Goal: Task Accomplishment & Management: Manage account settings

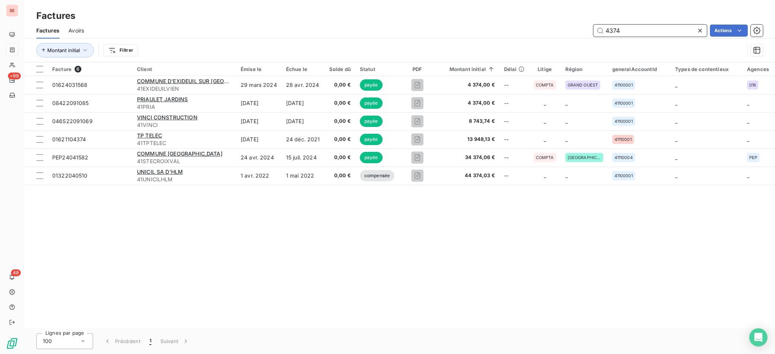
click at [622, 28] on input "4374" at bounding box center [649, 31] width 113 height 12
type input "4"
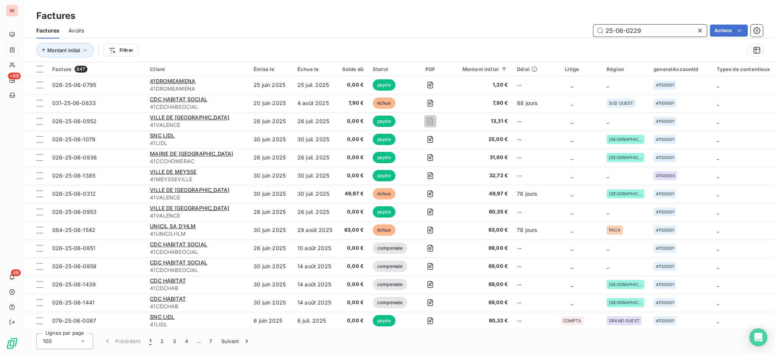
type input "25-06-0229"
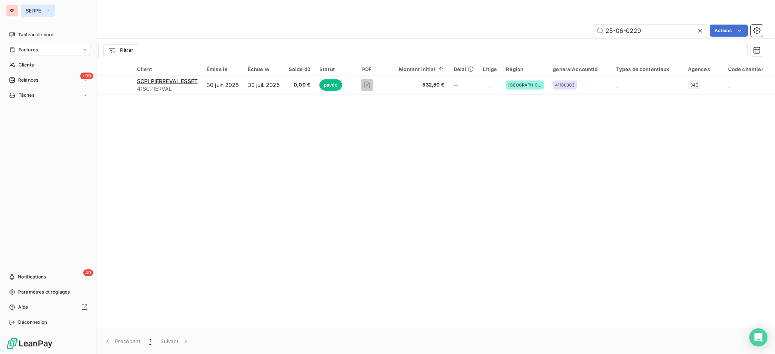
click at [33, 7] on button "SERPE" at bounding box center [38, 11] width 34 height 12
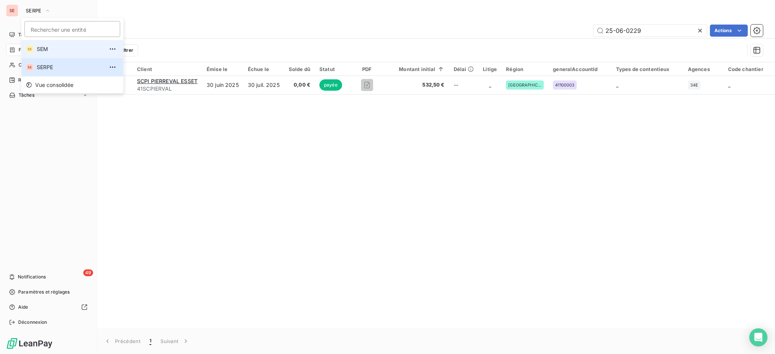
click at [29, 51] on div "SE" at bounding box center [30, 49] width 8 height 8
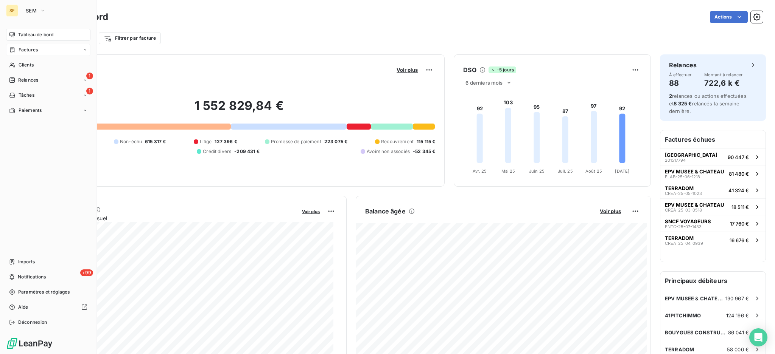
click at [23, 49] on span "Factures" at bounding box center [28, 50] width 19 height 7
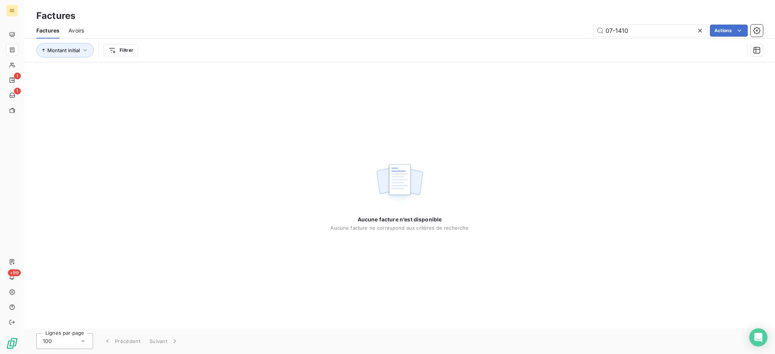
drag, startPoint x: 639, startPoint y: 26, endPoint x: 578, endPoint y: 25, distance: 61.7
click at [580, 25] on div "07-1410 Actions" at bounding box center [428, 31] width 670 height 12
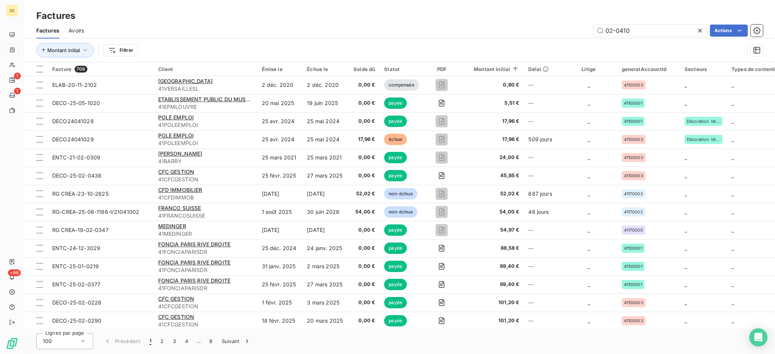
type input "02-0410"
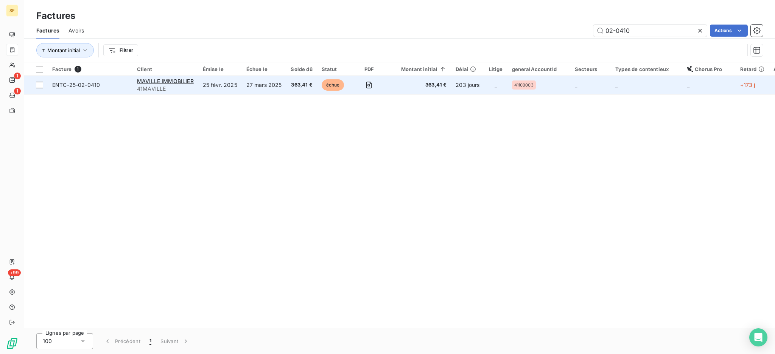
click at [218, 84] on td "25 févr. 2025" at bounding box center [220, 85] width 44 height 18
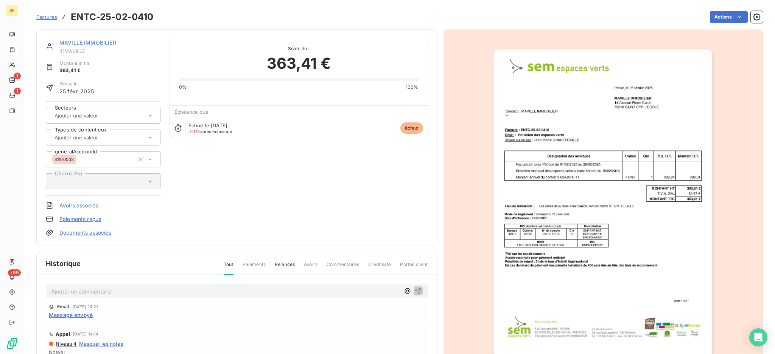
click at [92, 41] on link "MAVILLE IMMOBILIER" at bounding box center [87, 42] width 57 height 6
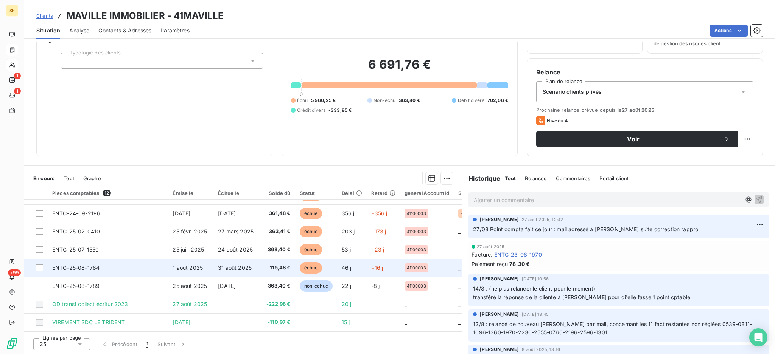
scroll to position [38, 0]
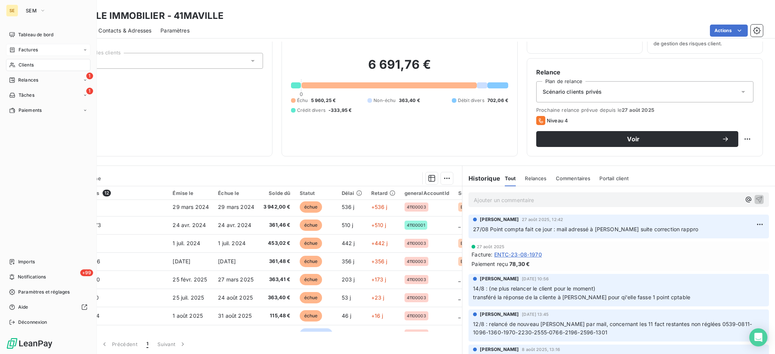
drag, startPoint x: 26, startPoint y: 64, endPoint x: 33, endPoint y: 58, distance: 9.1
click at [26, 64] on span "Clients" at bounding box center [26, 65] width 15 height 7
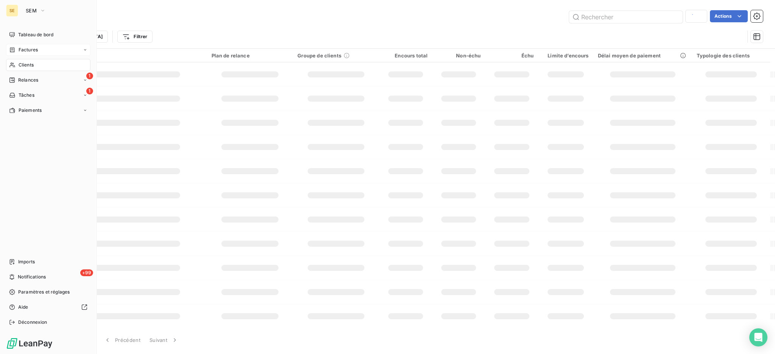
type input "DOMCOST"
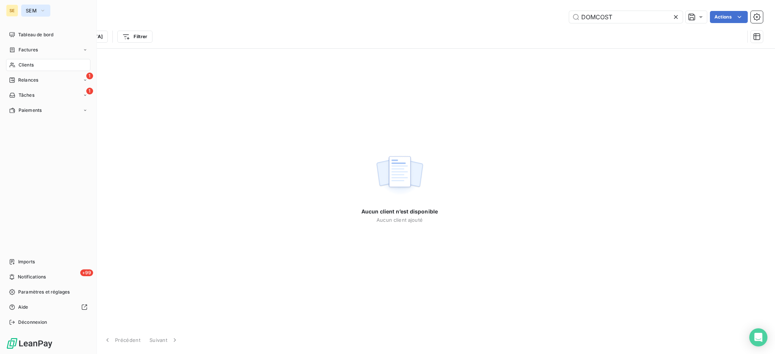
click at [45, 12] on icon "button" at bounding box center [43, 11] width 6 height 8
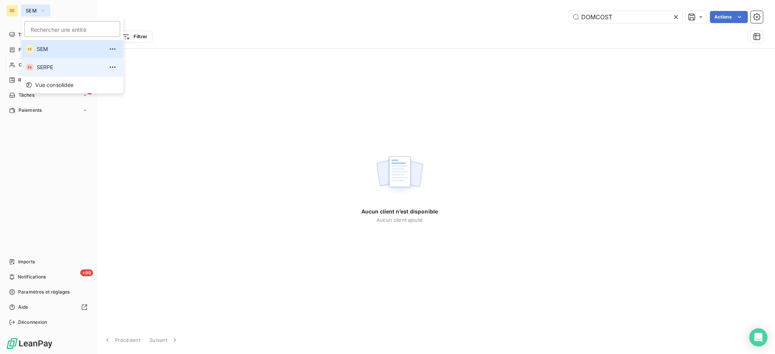
click at [51, 71] on span "SERPE" at bounding box center [70, 68] width 67 height 8
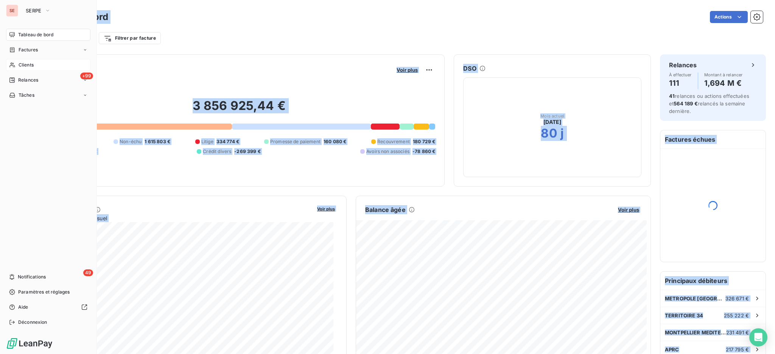
click at [30, 65] on span "Clients" at bounding box center [26, 65] width 15 height 7
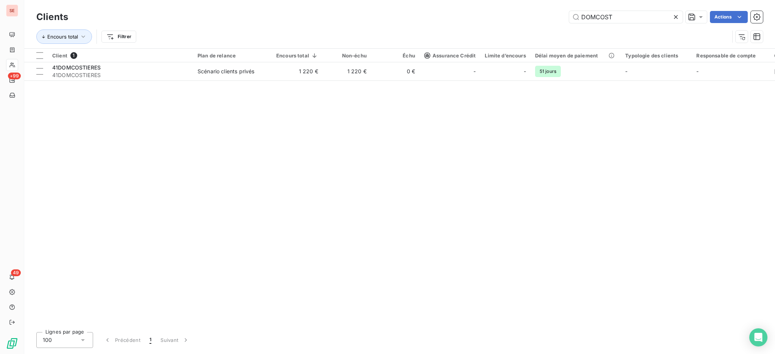
drag, startPoint x: 631, startPoint y: 19, endPoint x: 510, endPoint y: 7, distance: 120.9
click at [510, 7] on div "Clients DOMCOST Actions Encours total Filtrer" at bounding box center [399, 24] width 751 height 48
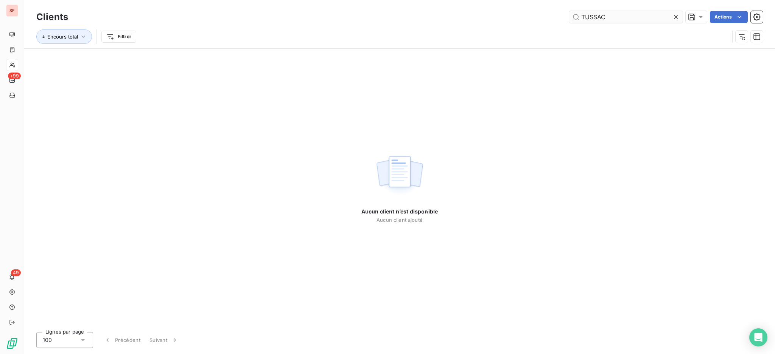
click at [584, 17] on input "TUSSAC" at bounding box center [625, 17] width 113 height 12
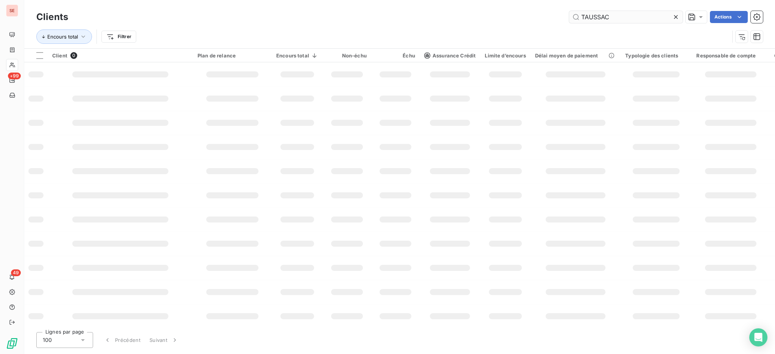
type input "TAUSSAC"
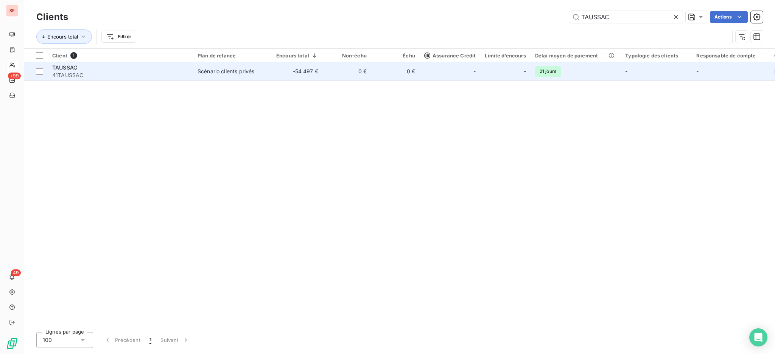
click at [208, 70] on div "Scénario clients privés" at bounding box center [225, 72] width 57 height 8
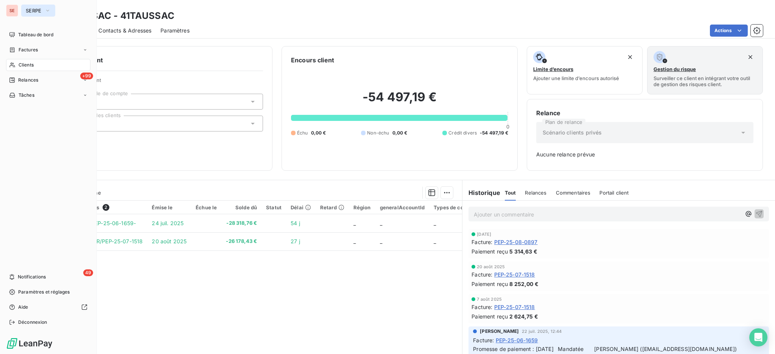
click at [24, 11] on button "SERPE" at bounding box center [38, 11] width 34 height 12
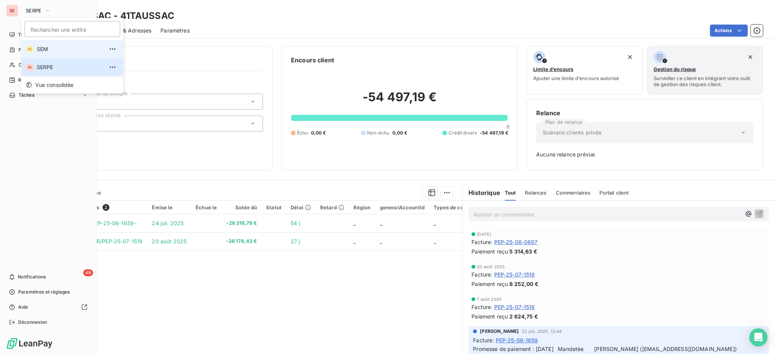
click at [45, 50] on span "SEM" at bounding box center [70, 49] width 67 height 8
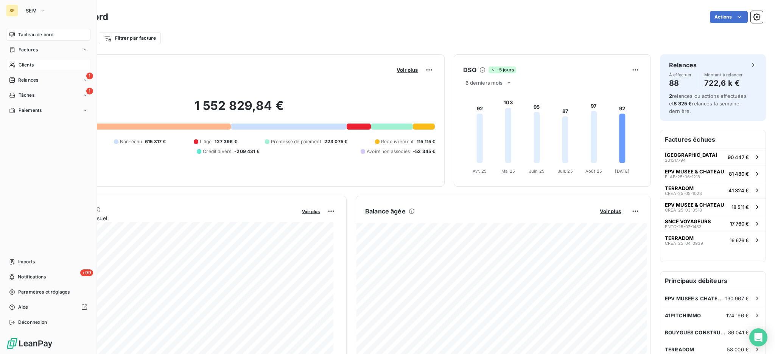
click at [33, 63] on span "Clients" at bounding box center [26, 65] width 15 height 7
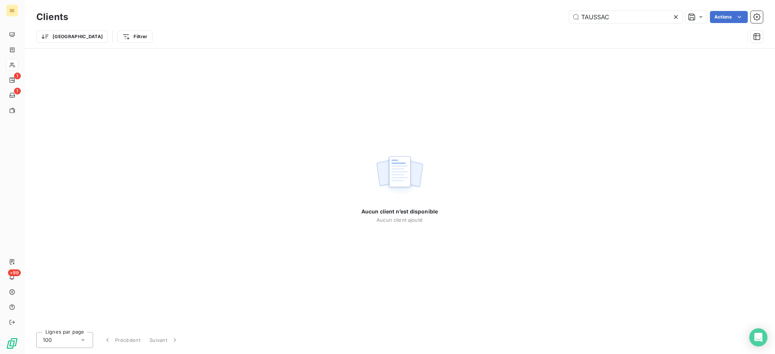
drag, startPoint x: 567, startPoint y: 10, endPoint x: 538, endPoint y: 8, distance: 29.6
click at [538, 6] on div "Clients TAUSSAC Actions Trier Filtrer" at bounding box center [399, 24] width 751 height 48
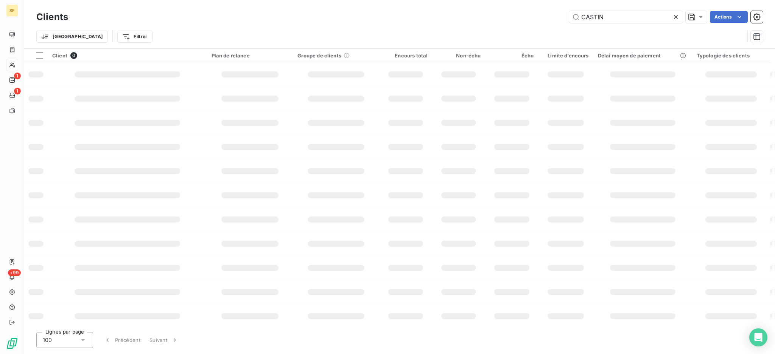
type input "CASTIN"
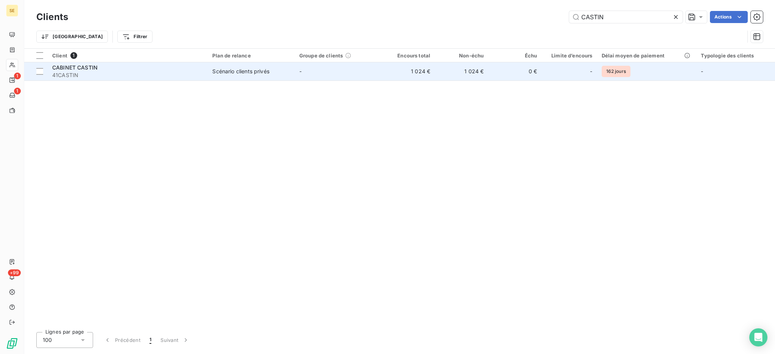
click at [283, 70] on span "Scénario clients privés" at bounding box center [251, 72] width 78 height 8
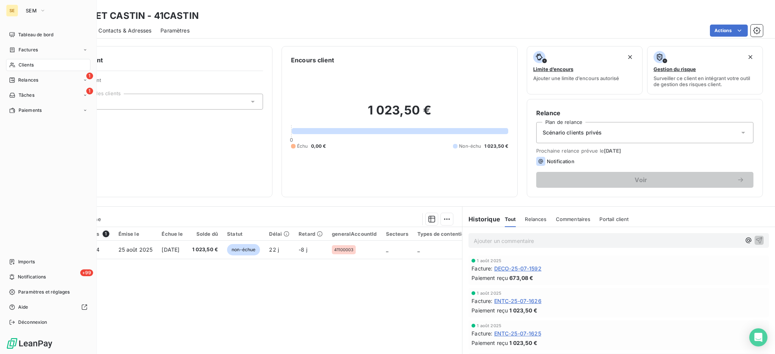
click at [22, 65] on span "Clients" at bounding box center [26, 65] width 15 height 7
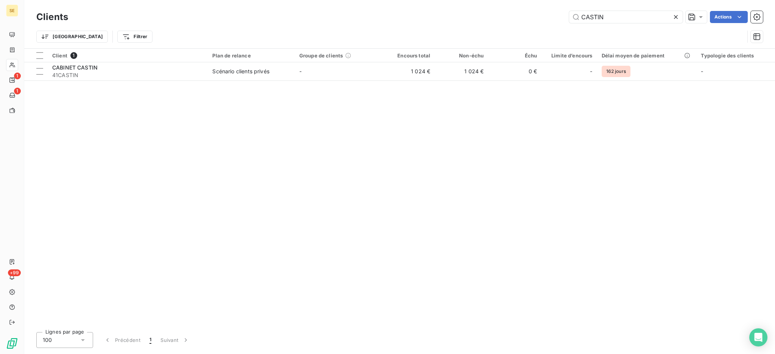
drag, startPoint x: 615, startPoint y: 17, endPoint x: 535, endPoint y: 5, distance: 80.8
click at [536, 4] on div "Clients CASTIN Actions Trier Filtrer" at bounding box center [399, 24] width 751 height 48
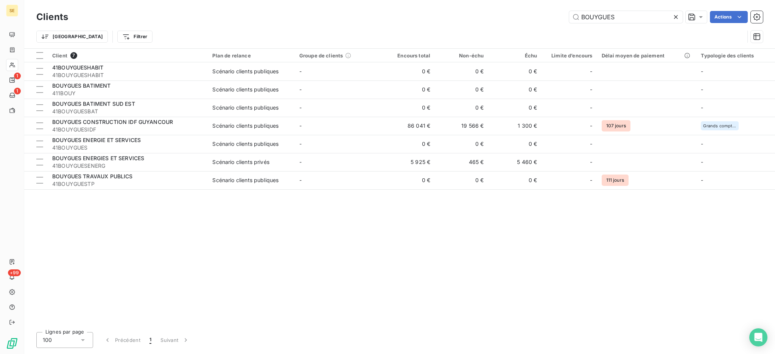
type input "BOUYGUES"
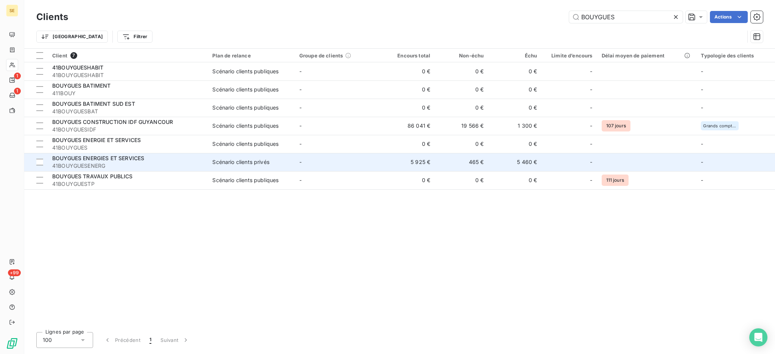
click at [322, 167] on td "-" at bounding box center [338, 162] width 87 height 18
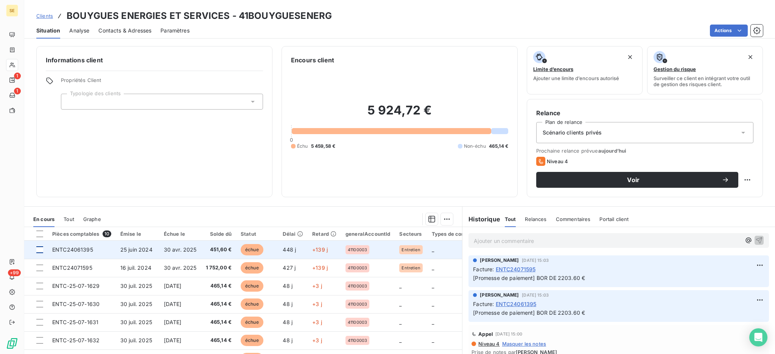
click at [41, 248] on div at bounding box center [39, 250] width 7 height 7
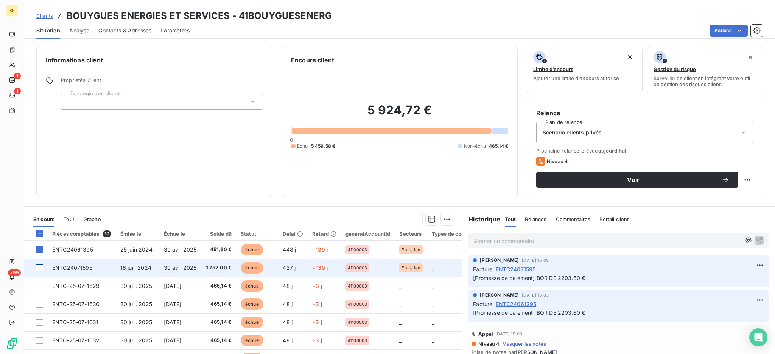
click at [38, 269] on div at bounding box center [39, 268] width 7 height 7
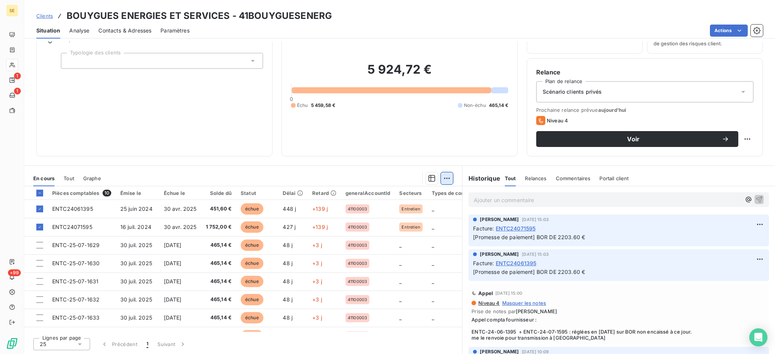
click at [442, 177] on html "SE 1 1 +99 Clients BOUYGUES ENERGIES ET SERVICES - 41BOUYGUESENERG Situation An…" at bounding box center [387, 177] width 775 height 354
click at [413, 211] on div "Ajouter une promesse de paiement (2 factures)" at bounding box center [375, 208] width 137 height 12
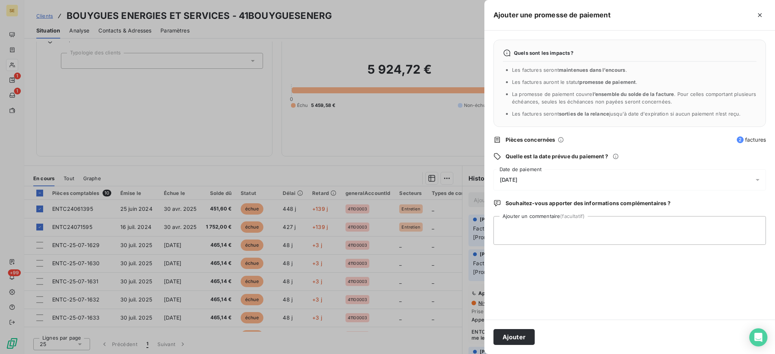
click at [760, 180] on icon at bounding box center [758, 180] width 8 height 8
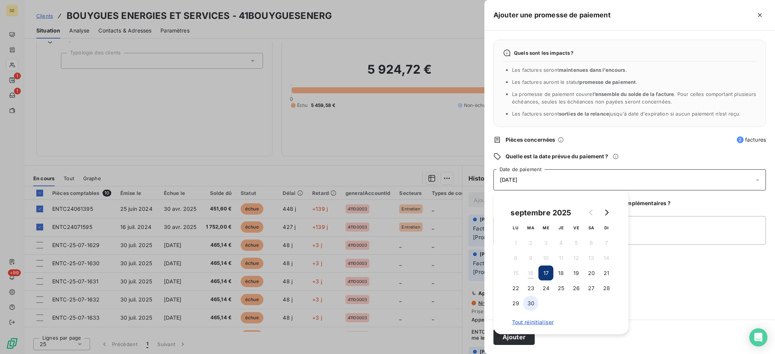
click at [527, 305] on button "30" at bounding box center [530, 303] width 15 height 15
click at [607, 213] on icon "Go to next month" at bounding box center [606, 213] width 6 height 6
click at [514, 336] on button "Ajouter" at bounding box center [513, 337] width 41 height 16
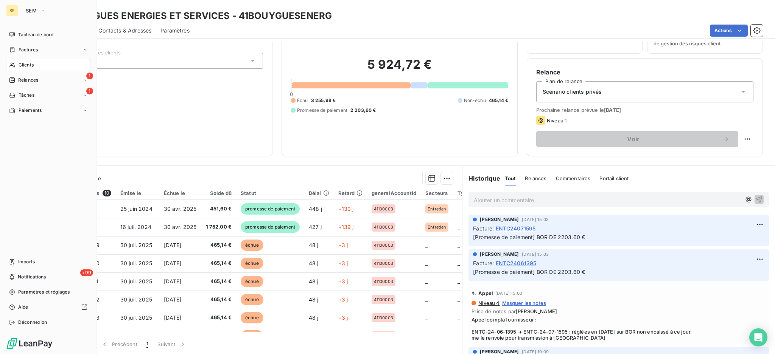
click at [31, 66] on span "Clients" at bounding box center [26, 65] width 15 height 7
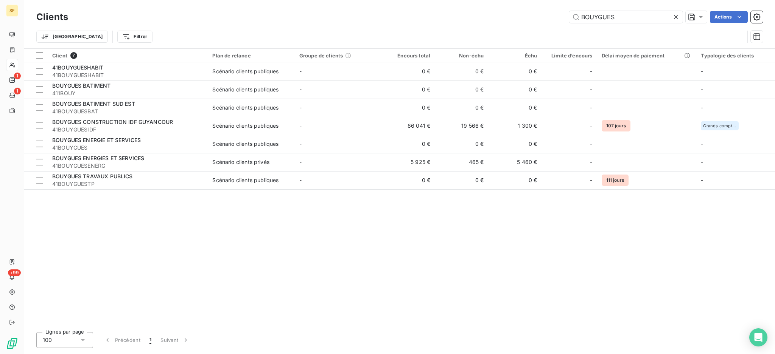
drag, startPoint x: 652, startPoint y: 16, endPoint x: 469, endPoint y: 12, distance: 183.2
click at [575, 9] on div "Clients BOUYGUES Actions" at bounding box center [399, 17] width 726 height 16
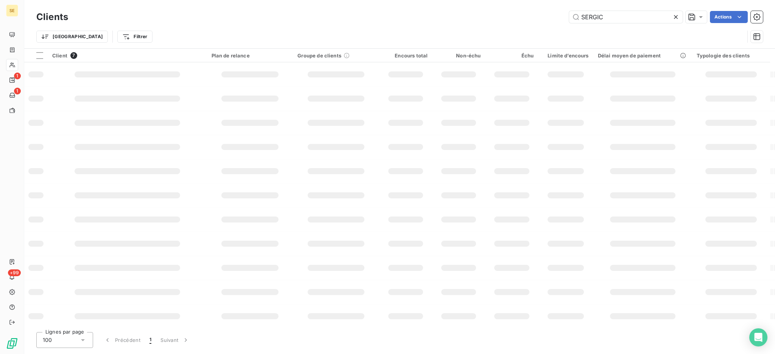
type input "SERGIC"
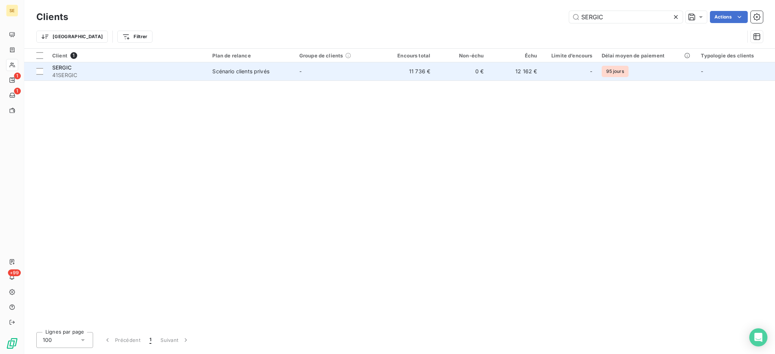
click at [179, 67] on div "SERGIC" at bounding box center [127, 68] width 151 height 8
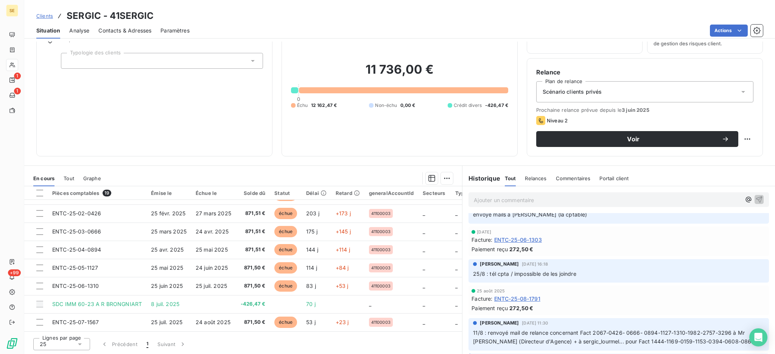
scroll to position [101, 0]
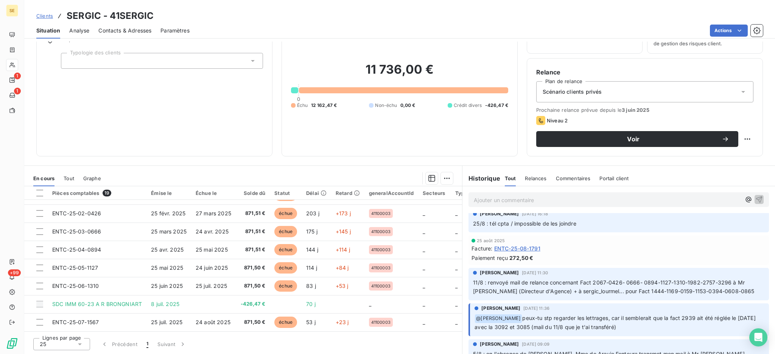
click at [27, 9] on div "Clients SERGIC - 41SERGIC" at bounding box center [399, 16] width 751 height 14
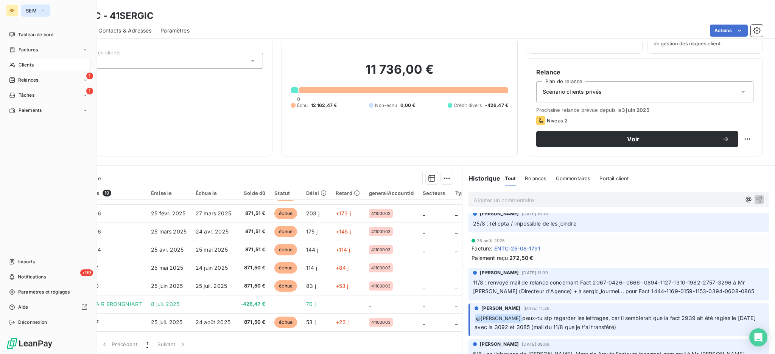
click at [26, 8] on span "SEM" at bounding box center [31, 11] width 11 height 6
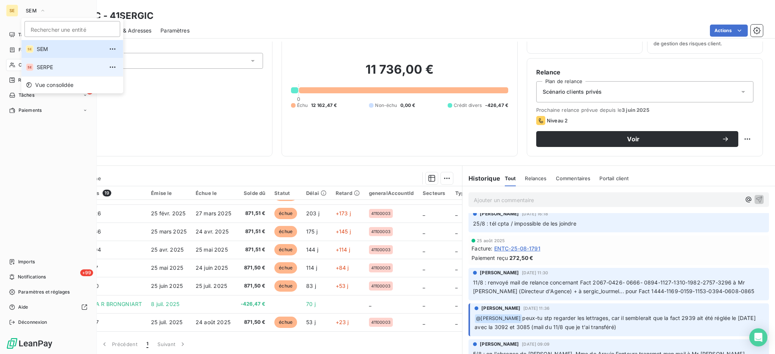
click at [44, 69] on span "SERPE" at bounding box center [70, 68] width 67 height 8
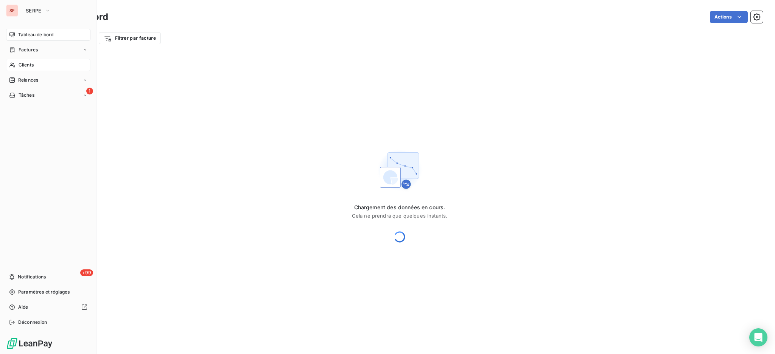
click at [30, 64] on span "Clients" at bounding box center [26, 65] width 15 height 7
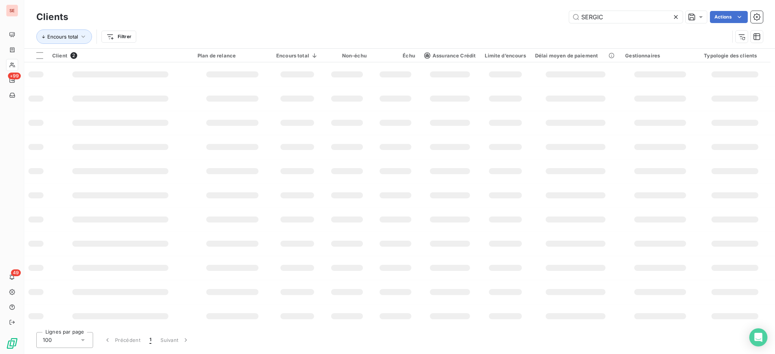
drag, startPoint x: 619, startPoint y: 15, endPoint x: 498, endPoint y: 42, distance: 123.9
click at [544, 15] on div "SERGIC Actions" at bounding box center [419, 17] width 685 height 12
type input "VILLEURBANNE"
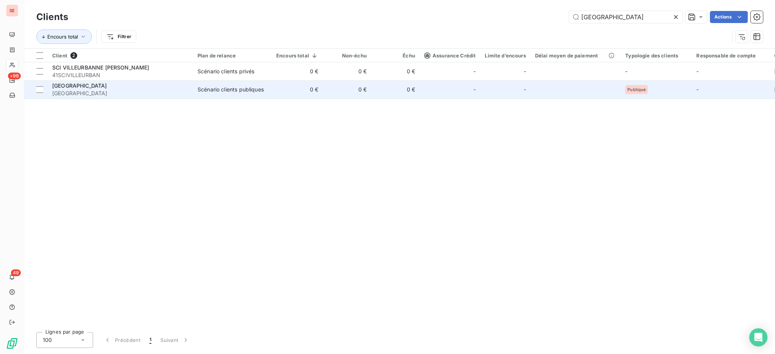
click at [199, 89] on div "Scénario clients publiques" at bounding box center [230, 90] width 66 height 8
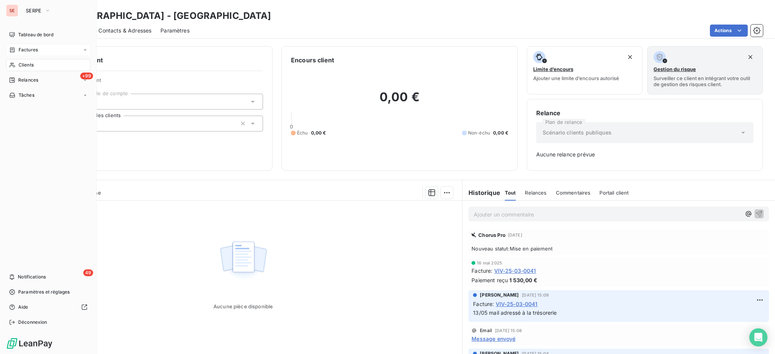
click at [22, 49] on span "Factures" at bounding box center [28, 50] width 19 height 7
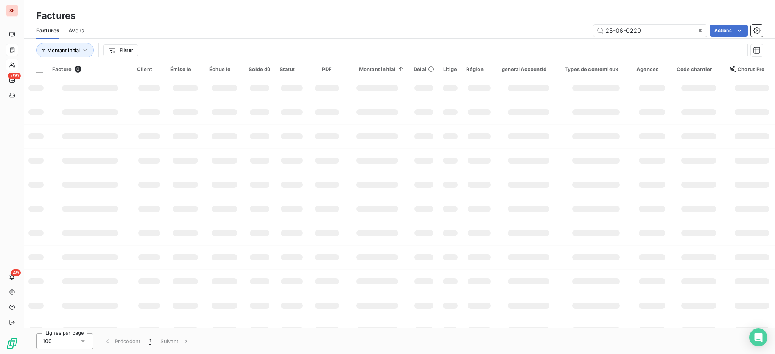
drag, startPoint x: 647, startPoint y: 30, endPoint x: 577, endPoint y: 28, distance: 69.3
click at [577, 28] on div "25-06-0229 Actions" at bounding box center [428, 31] width 670 height 12
type input "25-03-0041"
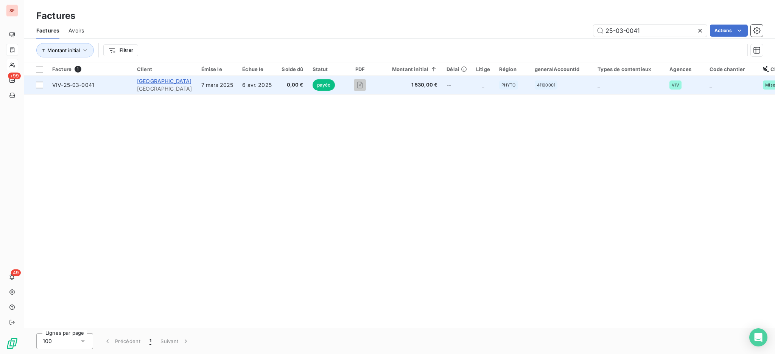
click at [183, 81] on span "MAIRIE DE VILLEURBANNE" at bounding box center [164, 81] width 55 height 6
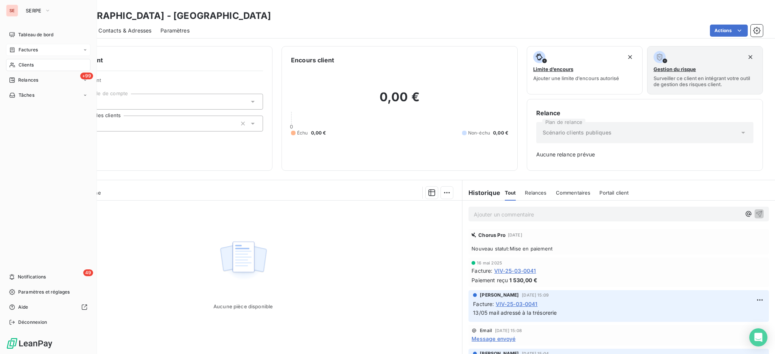
click at [29, 65] on span "Clients" at bounding box center [26, 65] width 15 height 7
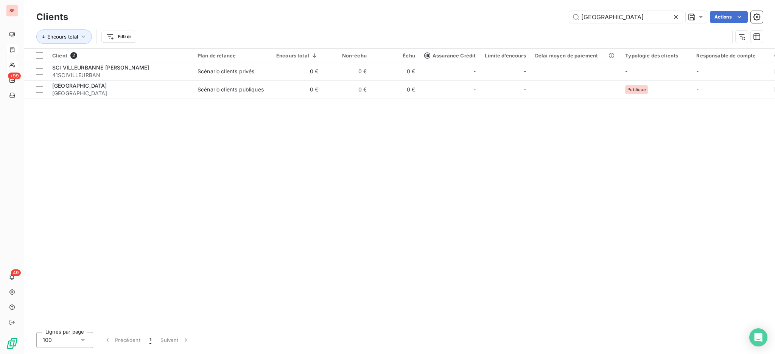
drag, startPoint x: 641, startPoint y: 18, endPoint x: 561, endPoint y: 8, distance: 80.8
click at [561, 8] on div "Clients VILLEURBANNE Actions Encours total Filtrer" at bounding box center [399, 24] width 751 height 48
type input "S"
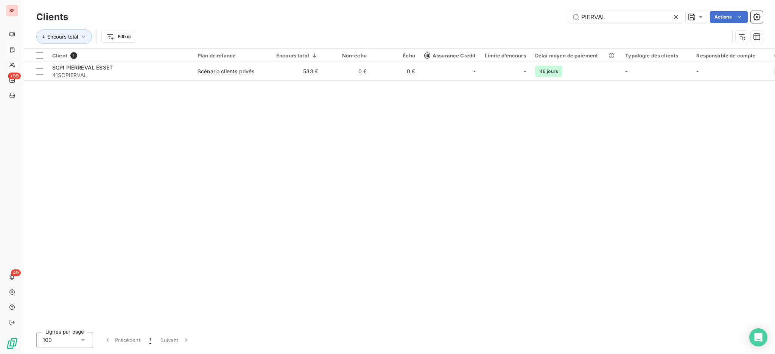
type input "PIERVAL"
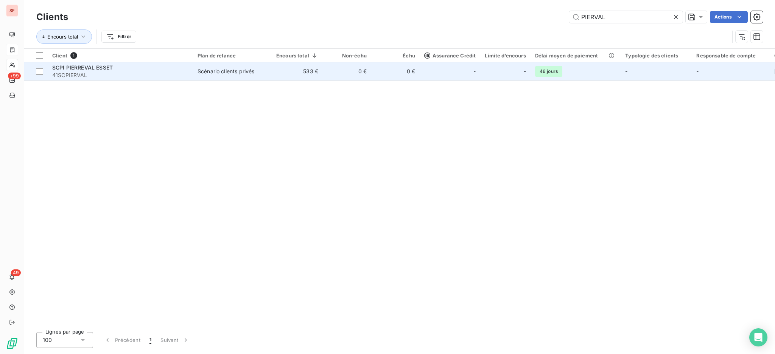
click at [343, 70] on td "0 €" at bounding box center [347, 71] width 48 height 18
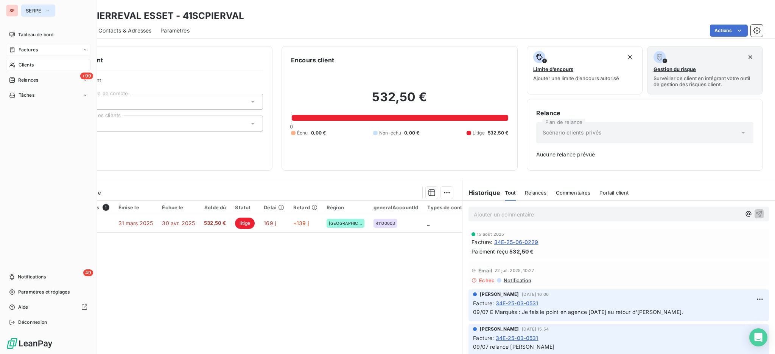
click at [32, 9] on span "SERPE" at bounding box center [34, 11] width 16 height 6
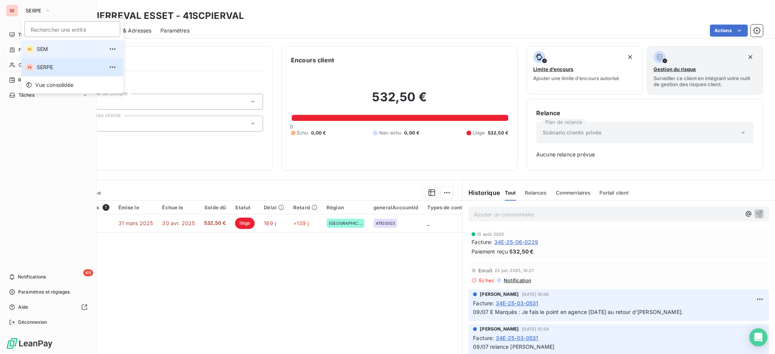
click at [48, 51] on span "SEM" at bounding box center [70, 49] width 67 height 8
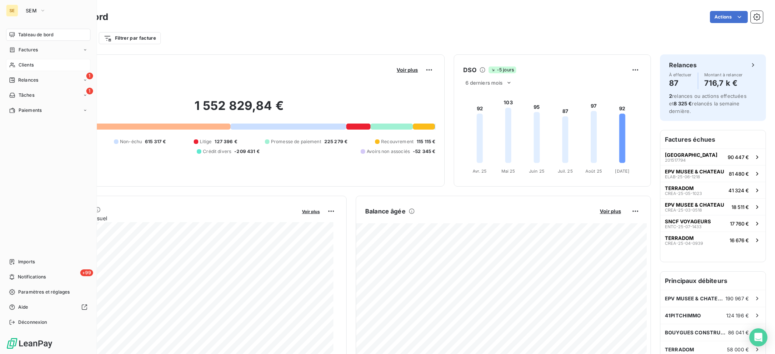
click at [34, 66] on div "Clients" at bounding box center [48, 65] width 84 height 12
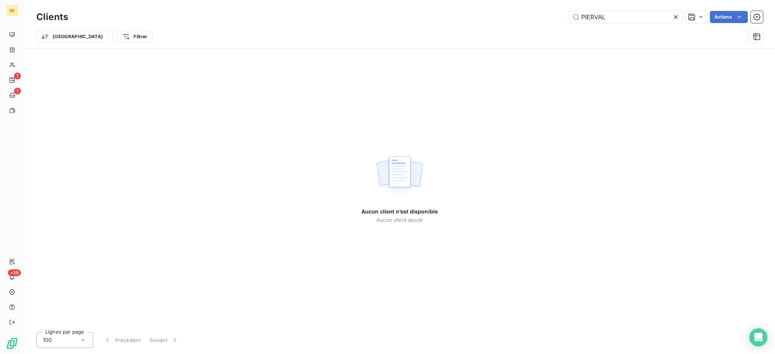
drag, startPoint x: 626, startPoint y: 12, endPoint x: 504, endPoint y: 5, distance: 122.4
click at [508, 5] on div "Clients PIERVAL Actions Trier Filtrer" at bounding box center [399, 24] width 751 height 48
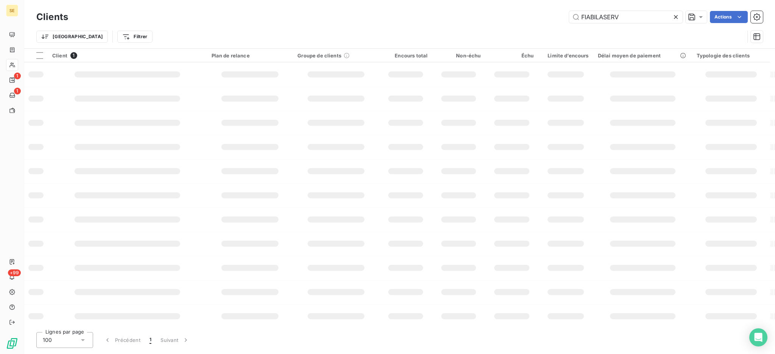
type input "FIABILASERV"
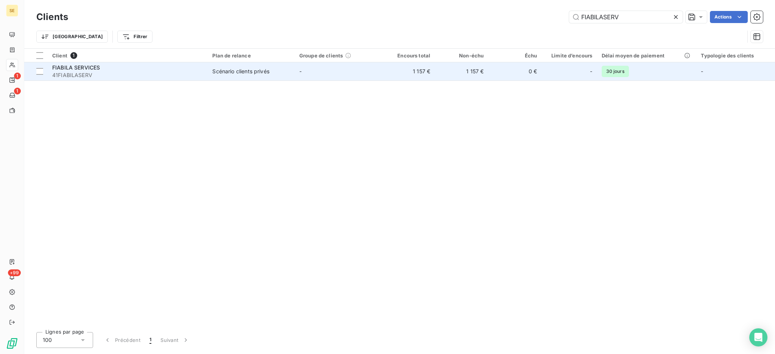
click at [305, 71] on td "-" at bounding box center [338, 71] width 87 height 18
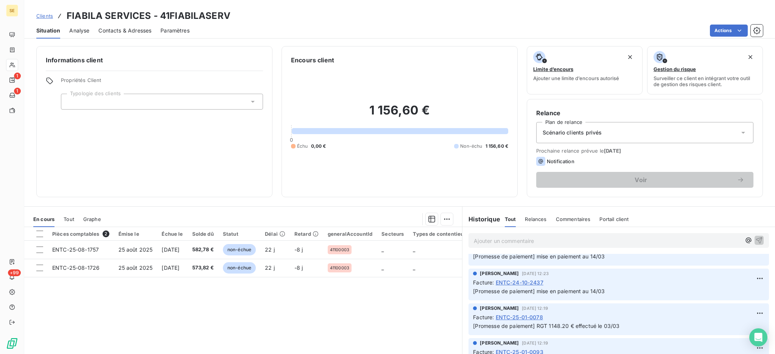
scroll to position [706, 0]
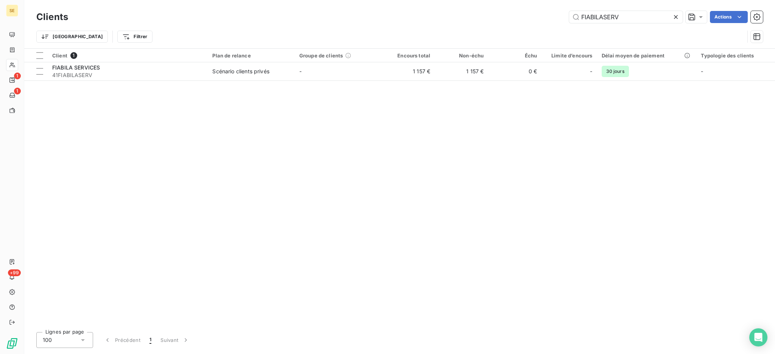
drag, startPoint x: 652, startPoint y: 18, endPoint x: 452, endPoint y: -3, distance: 201.3
click at [452, 0] on html "SE 1 1 +99 Clients FIABILASERV Actions Trier Filtrer Client 1 Plan de relance G…" at bounding box center [387, 177] width 775 height 354
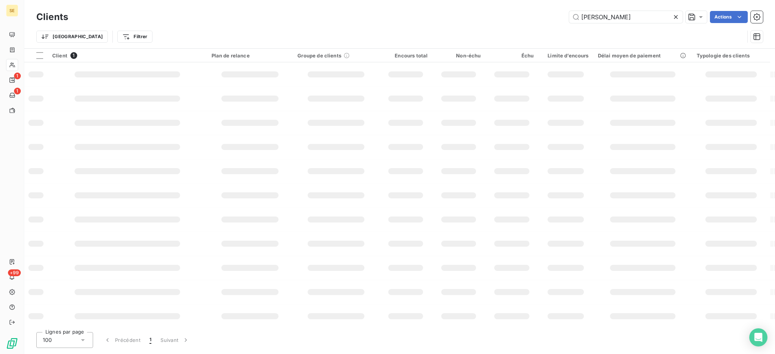
type input "ANDRE"
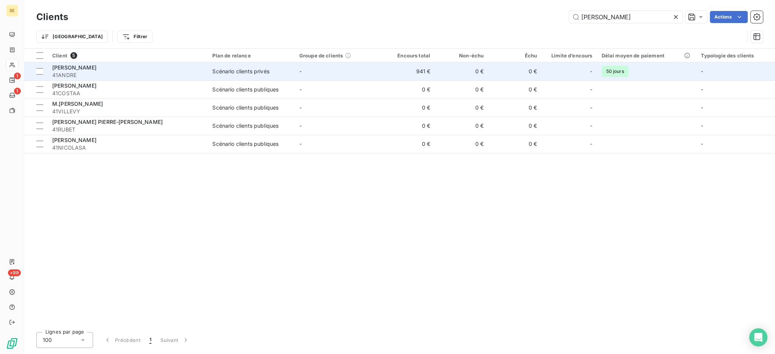
click at [272, 68] on span "Scénario clients privés" at bounding box center [251, 72] width 78 height 8
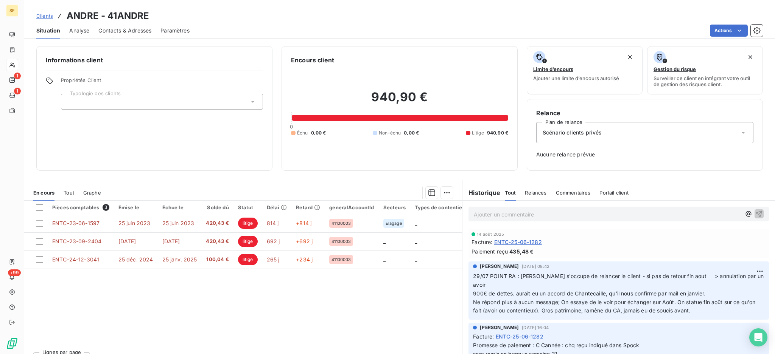
click at [491, 211] on p "Ajouter un commentaire ﻿" at bounding box center [607, 214] width 267 height 9
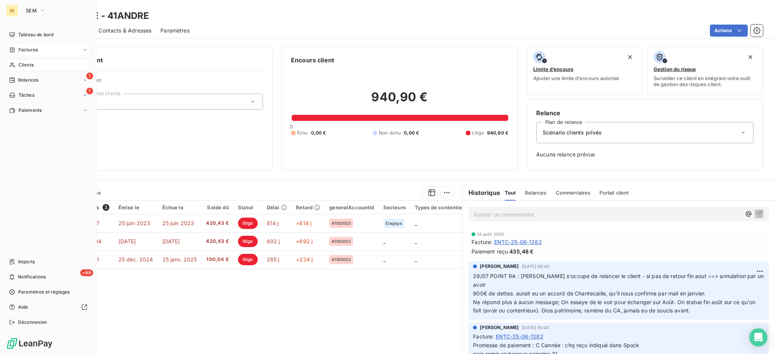
click at [33, 49] on span "Factures" at bounding box center [28, 50] width 19 height 7
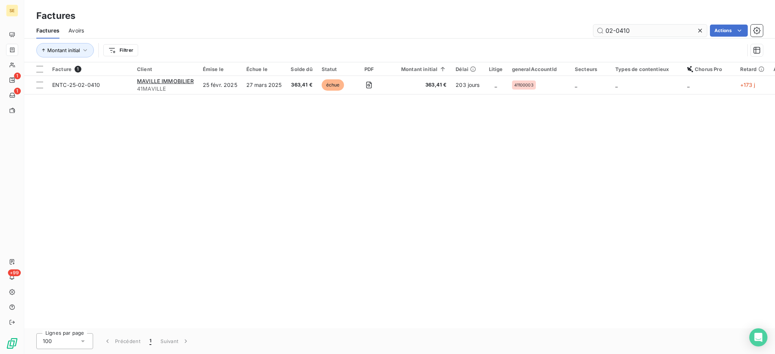
click at [669, 33] on input "02-0410" at bounding box center [649, 31] width 113 height 12
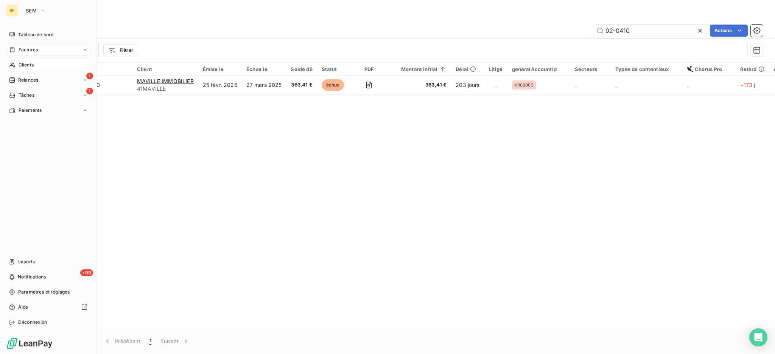
drag, startPoint x: 22, startPoint y: 66, endPoint x: 90, endPoint y: 65, distance: 67.7
click at [22, 66] on span "Clients" at bounding box center [26, 65] width 15 height 7
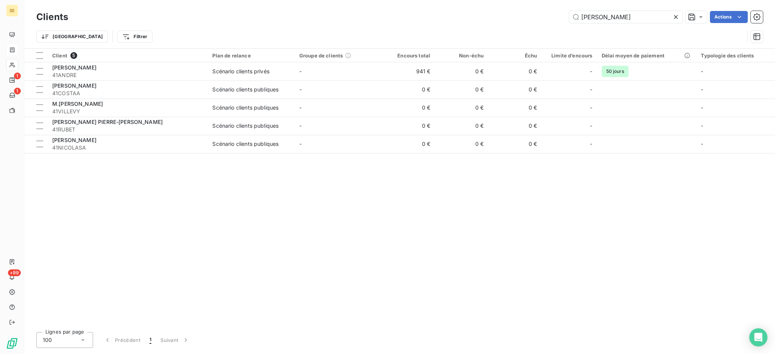
drag, startPoint x: 566, startPoint y: 16, endPoint x: 554, endPoint y: 13, distance: 12.2
click at [559, 15] on div "ANDRE Actions" at bounding box center [419, 17] width 685 height 12
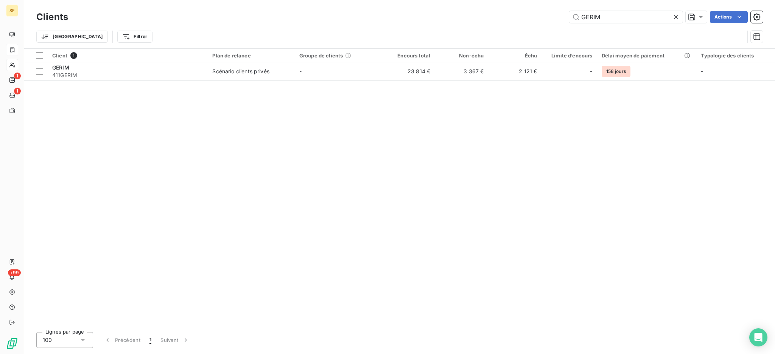
type input "GERIM"
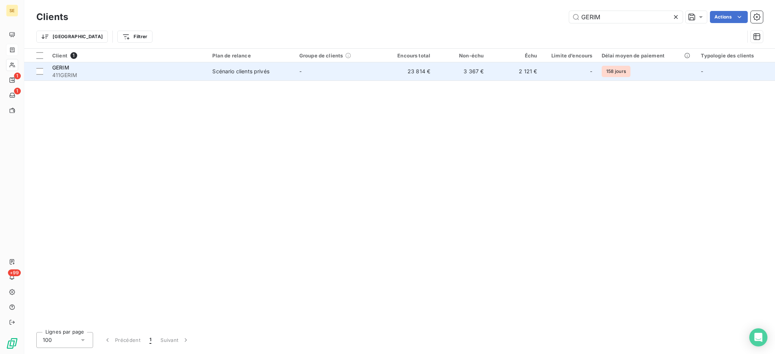
click at [334, 78] on td "-" at bounding box center [338, 71] width 87 height 18
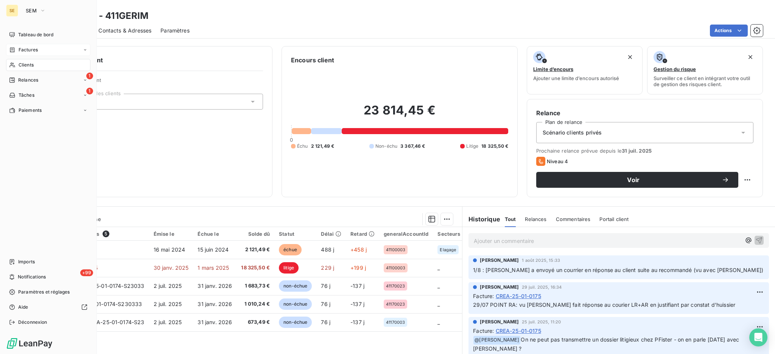
click at [22, 63] on span "Clients" at bounding box center [26, 65] width 15 height 7
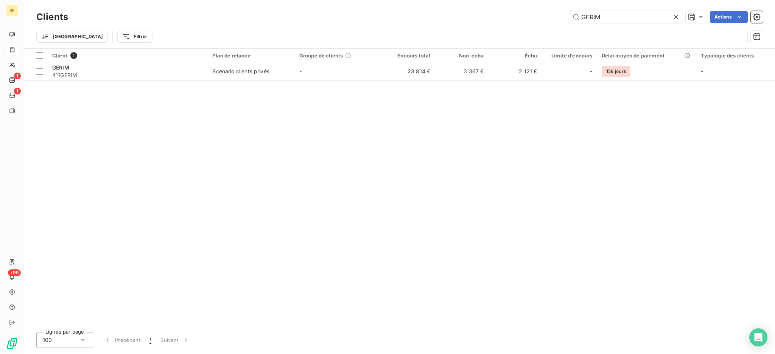
drag, startPoint x: 622, startPoint y: 17, endPoint x: 398, endPoint y: 21, distance: 224.7
click at [407, 21] on div "GERIM Actions" at bounding box center [419, 17] width 685 height 12
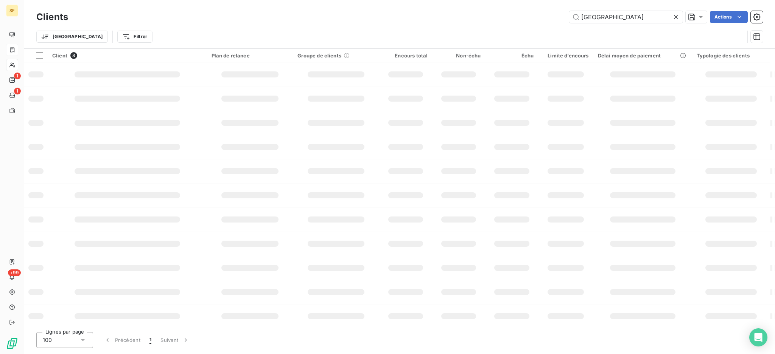
type input "VERSAILLES"
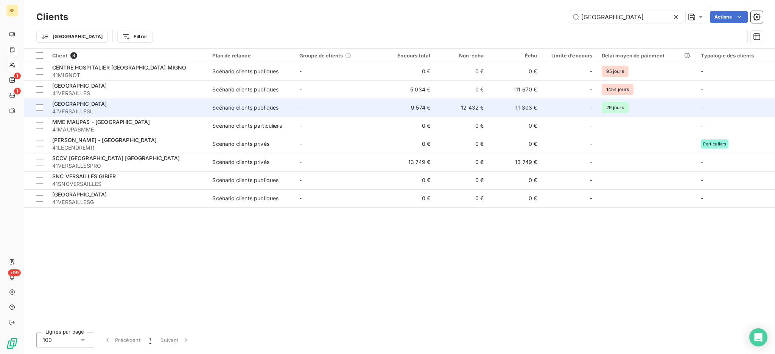
click at [287, 106] on span "Scénario clients publiques" at bounding box center [251, 108] width 78 height 8
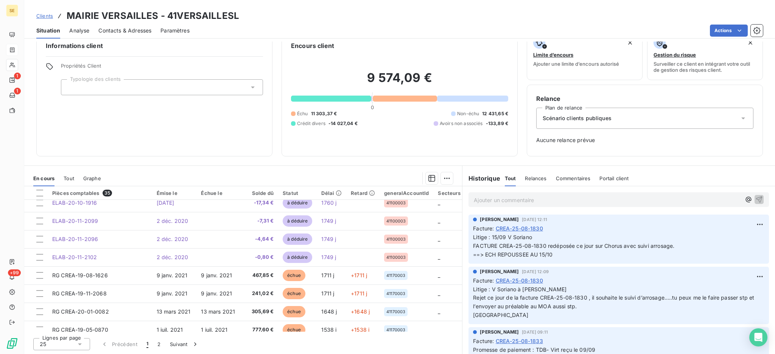
scroll to position [173, 0]
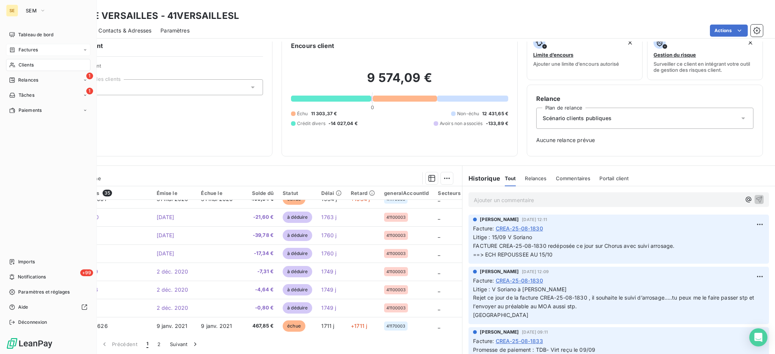
click at [25, 64] on span "Clients" at bounding box center [26, 65] width 15 height 7
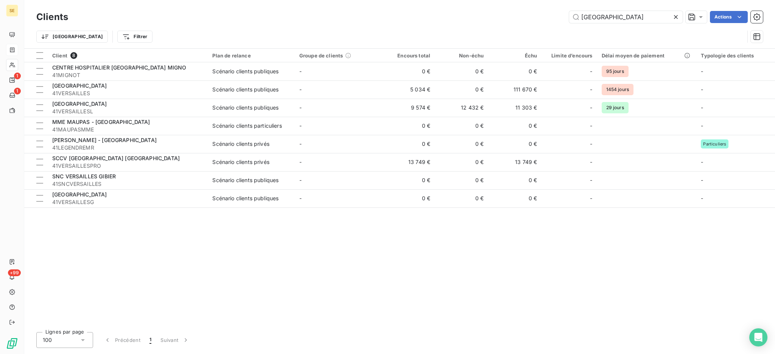
drag, startPoint x: 639, startPoint y: 22, endPoint x: 483, endPoint y: 3, distance: 156.3
click at [483, 3] on div "Clients VERSAILLES Actions Trier Filtrer" at bounding box center [399, 24] width 751 height 48
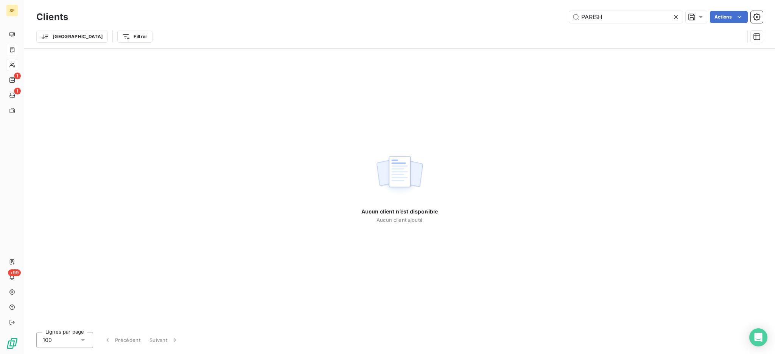
type input "PARIS"
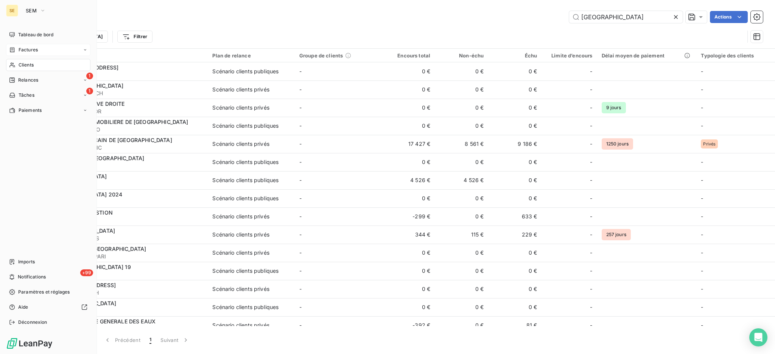
click at [31, 53] on span "Factures" at bounding box center [28, 50] width 19 height 7
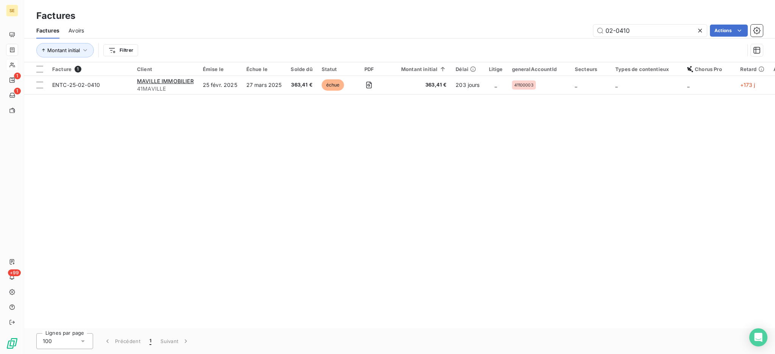
drag, startPoint x: 661, startPoint y: 31, endPoint x: 408, endPoint y: 26, distance: 253.5
click at [472, 27] on div "02-0410 Actions" at bounding box center [428, 31] width 670 height 12
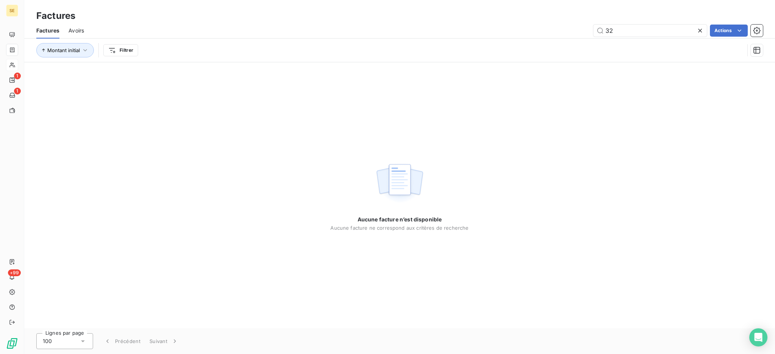
type input "3"
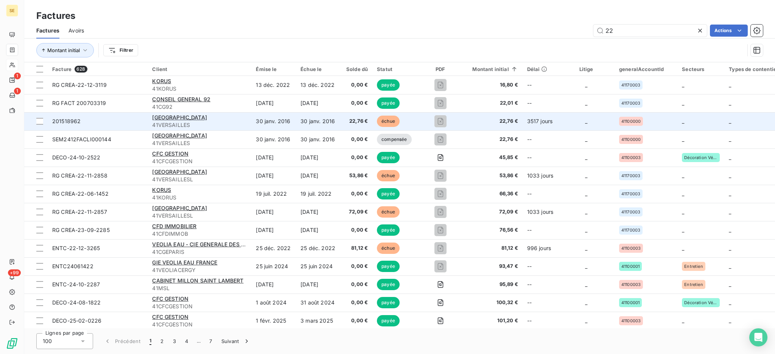
type input "2"
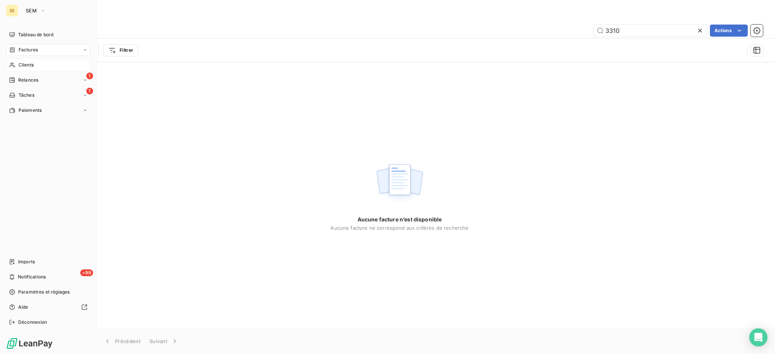
type input "3310"
click at [28, 63] on span "Clients" at bounding box center [26, 65] width 15 height 7
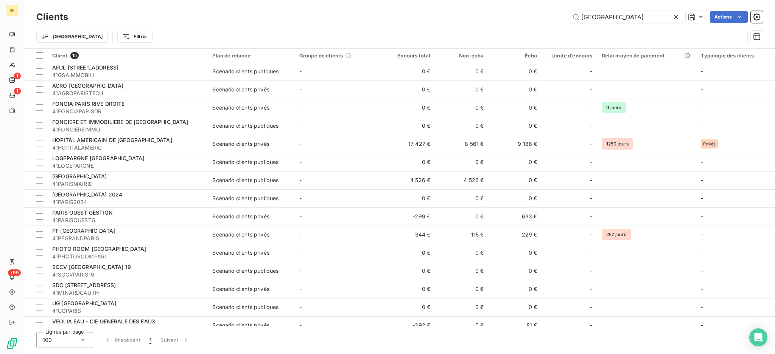
drag, startPoint x: 524, startPoint y: 5, endPoint x: 496, endPoint y: -3, distance: 29.4
click at [496, 0] on html "SE 1 1 +99 Clients PARIS Actions Trier Filtrer Client 15 Plan de relance Groupe…" at bounding box center [387, 177] width 775 height 354
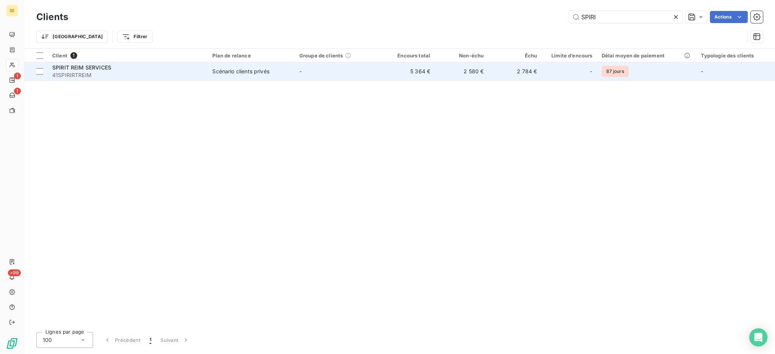
type input "SPIRI"
click at [281, 71] on span "Scénario clients privés" at bounding box center [251, 72] width 78 height 8
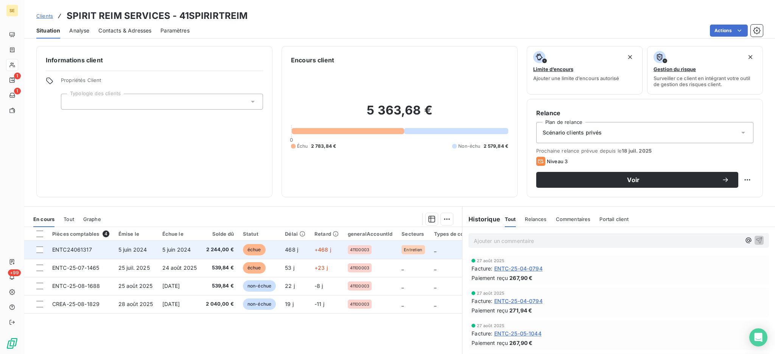
click at [150, 246] on td "5 juin 2024" at bounding box center [136, 250] width 44 height 18
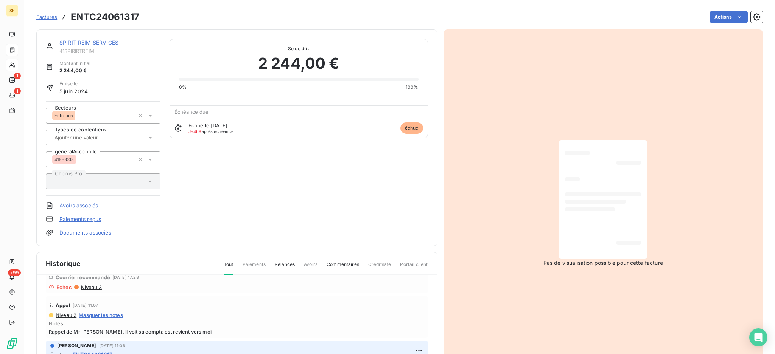
scroll to position [50, 0]
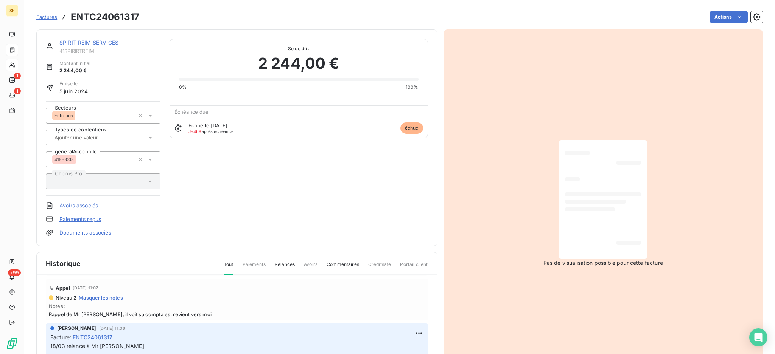
click at [107, 39] on link "SPIRIT REIM SERVICES" at bounding box center [88, 42] width 59 height 6
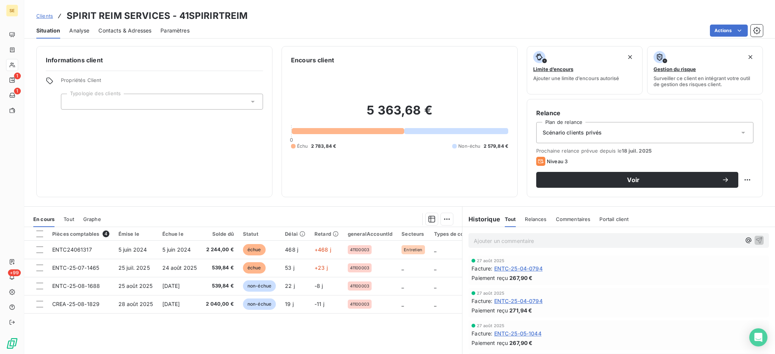
click at [145, 28] on span "Contacts & Adresses" at bounding box center [124, 31] width 53 height 8
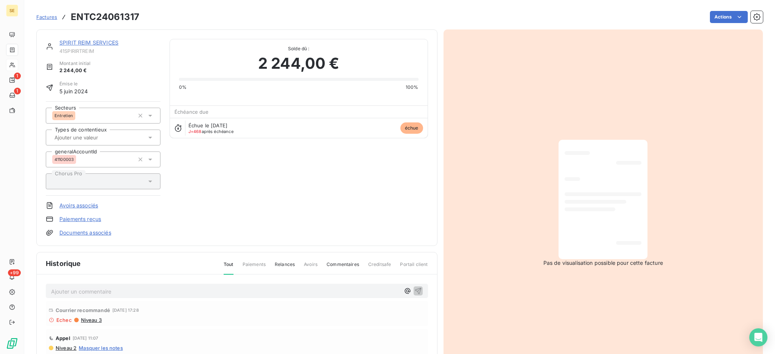
click at [83, 41] on link "SPIRIT REIM SERVICES" at bounding box center [88, 42] width 59 height 6
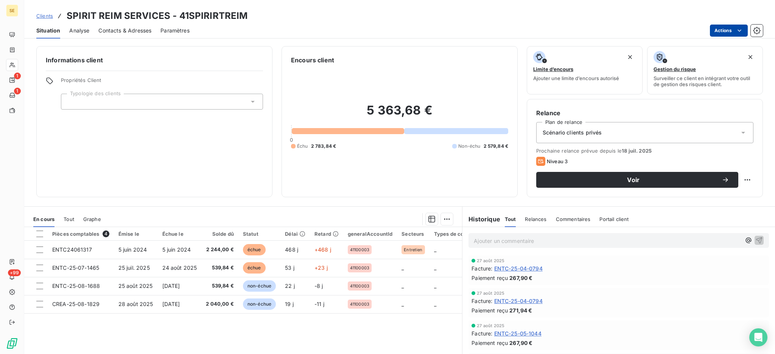
click at [723, 25] on html "SE 1 1 +99 Clients SPIRIT REIM SERVICES - 41SPIRIRTREIM Situation Analyse Conta…" at bounding box center [387, 177] width 775 height 354
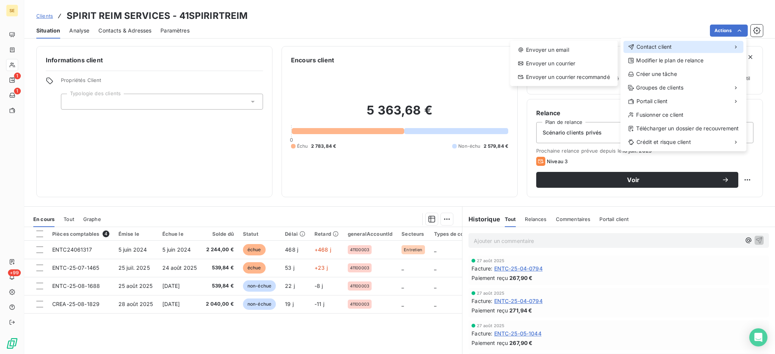
click at [654, 48] on span "Contact client" at bounding box center [653, 47] width 35 height 8
click at [552, 48] on div "Envoyer un email" at bounding box center [563, 50] width 101 height 12
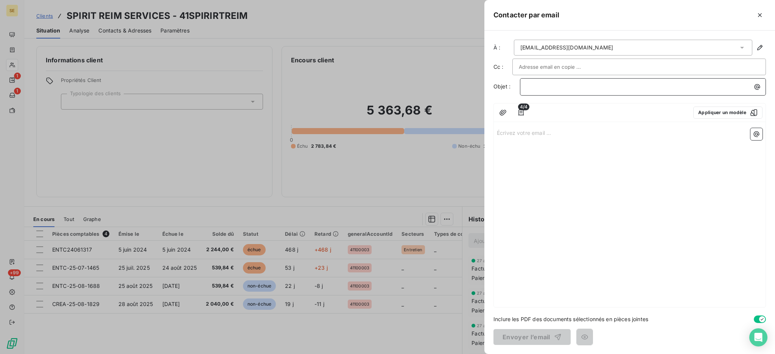
click at [729, 87] on p "﻿" at bounding box center [644, 86] width 237 height 9
click at [545, 132] on p "Écrivez votre email ... ﻿" at bounding box center [630, 132] width 266 height 9
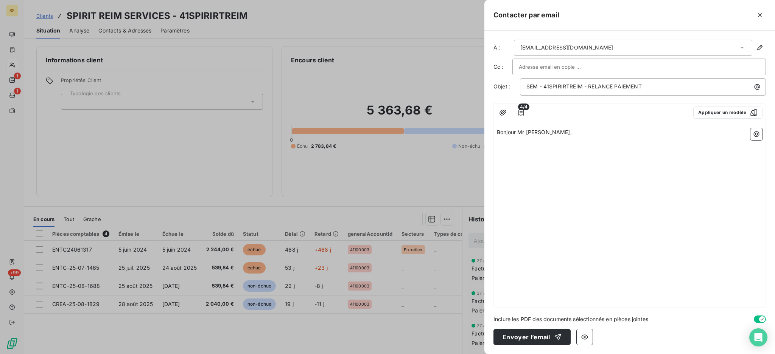
click at [565, 131] on p "Bonjour Mr Ahtile," at bounding box center [630, 132] width 266 height 9
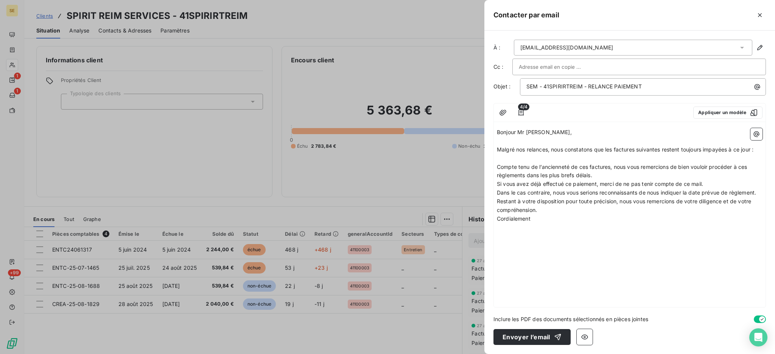
click at [628, 155] on p "﻿" at bounding box center [630, 158] width 266 height 9
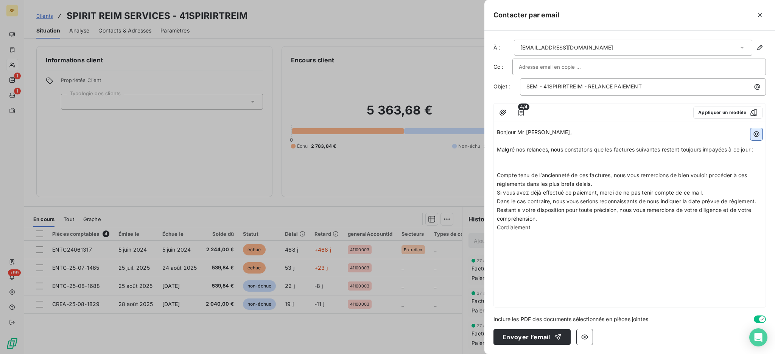
click at [752, 135] on button "button" at bounding box center [756, 134] width 12 height 12
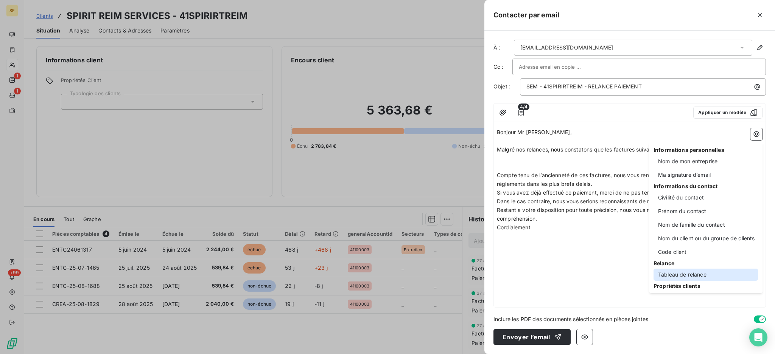
click at [693, 271] on div "Tableau de relance" at bounding box center [705, 275] width 104 height 12
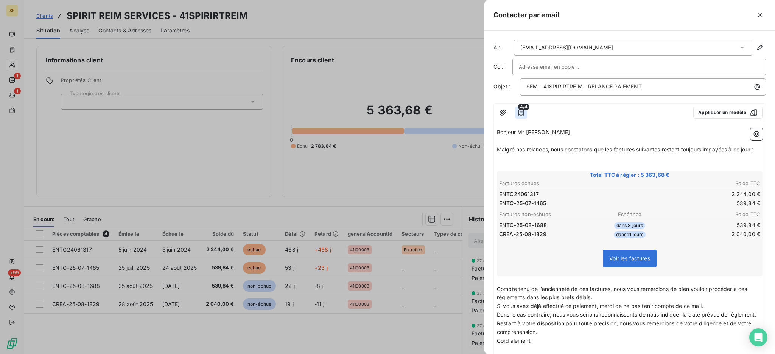
click at [524, 112] on icon "button" at bounding box center [521, 113] width 8 height 8
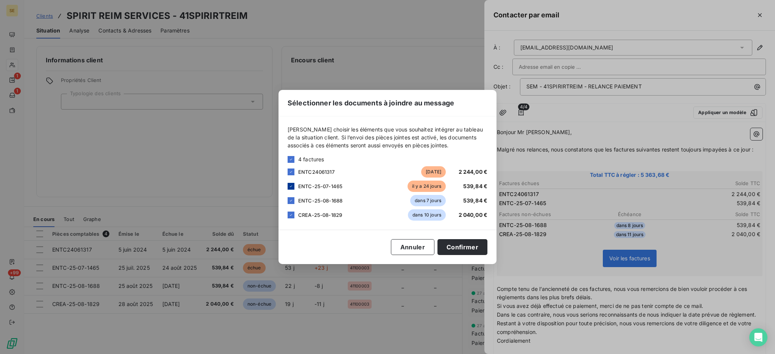
click at [292, 185] on icon at bounding box center [291, 186] width 5 height 5
click at [291, 205] on div "ENTC-25-08-1688 dans 7 jours 539,84 €" at bounding box center [388, 200] width 200 height 11
click at [290, 214] on icon at bounding box center [291, 215] width 5 height 5
click at [289, 200] on icon at bounding box center [291, 201] width 5 height 5
click at [478, 246] on button "Confirmer" at bounding box center [462, 247] width 50 height 16
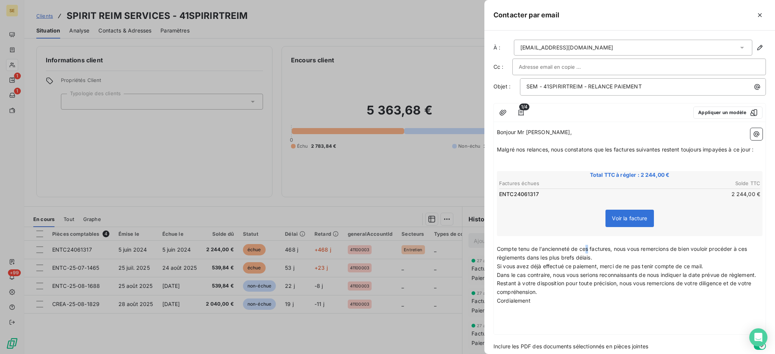
drag, startPoint x: 586, startPoint y: 258, endPoint x: 591, endPoint y: 262, distance: 5.9
click at [587, 257] on span "Compte tenu de l’ancienneté de ces factures, nous vous remercions de bien voulo…" at bounding box center [623, 253] width 252 height 15
click at [612, 255] on span "Compte tenu de l’ancienneté de cette factures, nous vous remercions de bien vou…" at bounding box center [625, 253] width 256 height 15
click at [750, 255] on span "Compte tenu de l’ancienneté de cette facture, nous vous remercions de bien voul…" at bounding box center [623, 253] width 253 height 15
click at [525, 261] on span "Compte tenu de l’ancienneté de cette facture, nous vous remercions de bien voul…" at bounding box center [622, 253] width 251 height 15
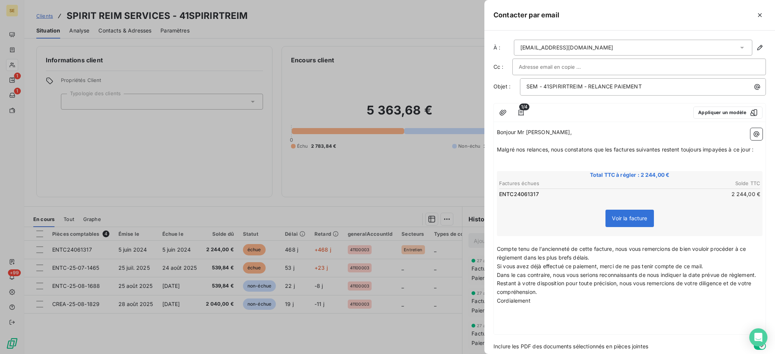
click at [549, 297] on p "Restant à votre disposition pour toute précision, nous vous remercions de votre…" at bounding box center [630, 288] width 266 height 17
click at [500, 163] on p "﻿" at bounding box center [630, 158] width 266 height 9
click at [499, 172] on p "﻿" at bounding box center [630, 167] width 266 height 9
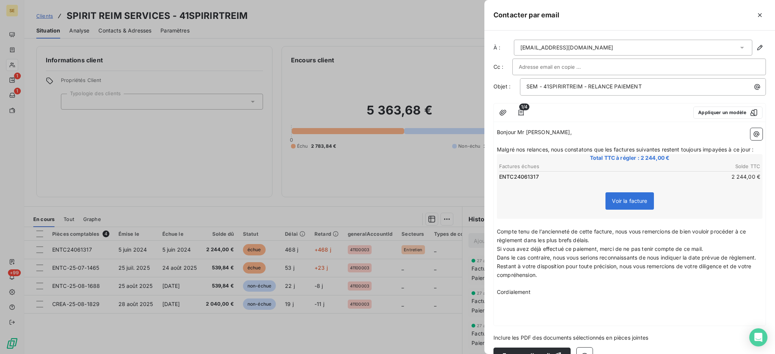
scroll to position [34, 0]
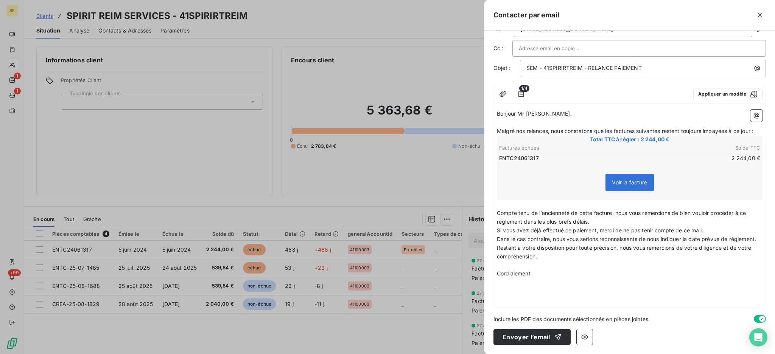
click at [565, 274] on p "Cordialement" at bounding box center [630, 274] width 266 height 9
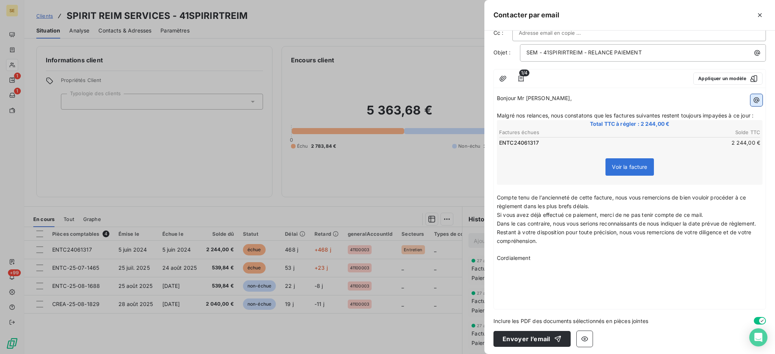
click at [754, 100] on icon "button" at bounding box center [757, 101] width 6 height 6
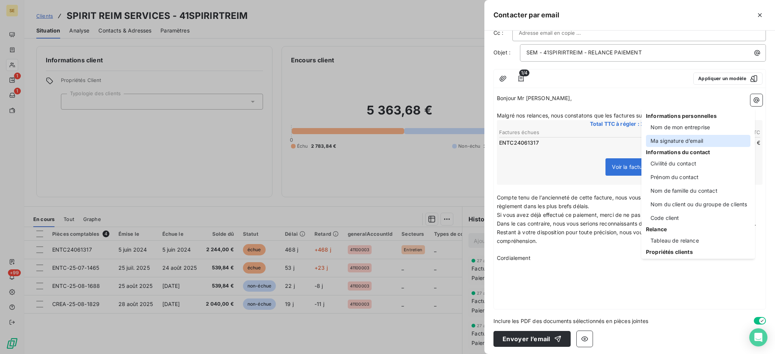
click at [674, 143] on div "Ma signature d’email" at bounding box center [698, 141] width 104 height 12
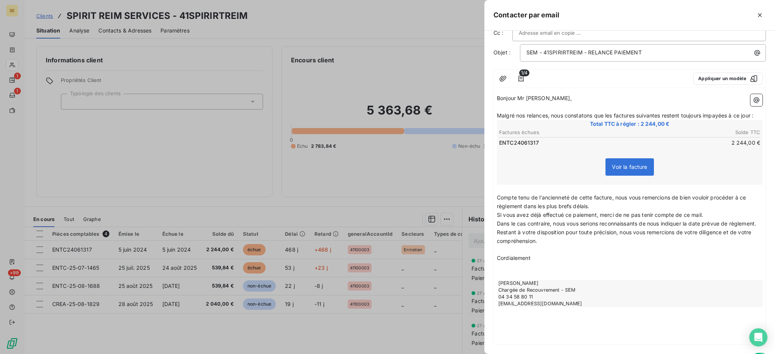
click at [548, 272] on p "﻿" at bounding box center [630, 267] width 266 height 9
click at [531, 325] on p "﻿" at bounding box center [630, 320] width 266 height 9
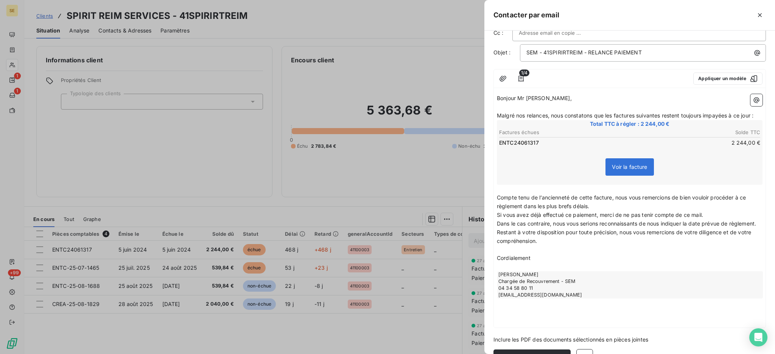
click at [525, 325] on p "﻿" at bounding box center [630, 320] width 266 height 9
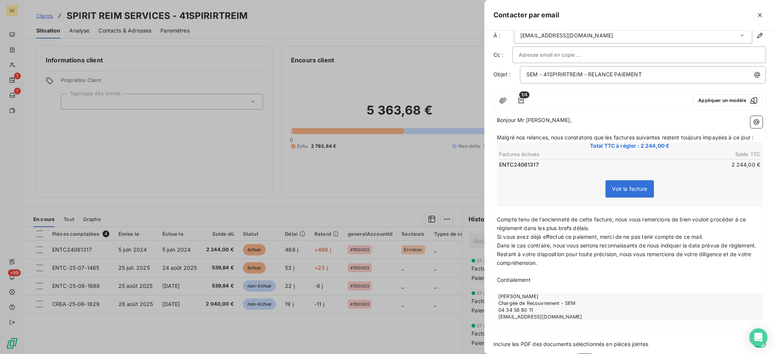
scroll to position [0, 0]
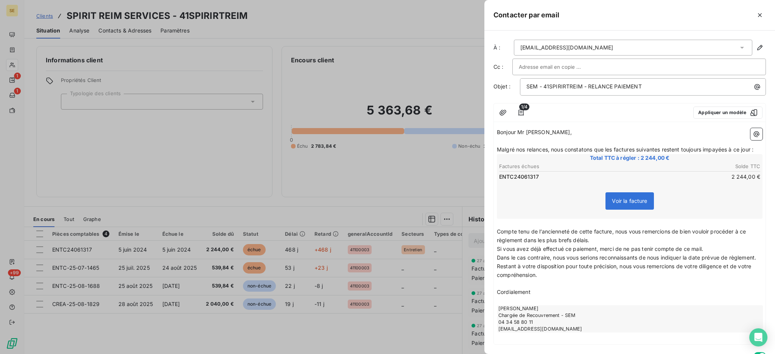
click at [600, 245] on p "Compte tenu de l’ancienneté de cette facture, nous vous remercions de bien voul…" at bounding box center [630, 236] width 266 height 17
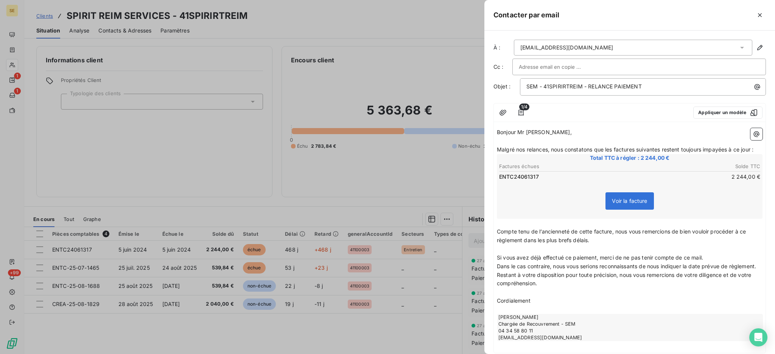
click at [612, 150] on span "Malgré nos relances, nous constatons que les factures suivantes restent toujour…" at bounding box center [625, 149] width 256 height 6
click at [633, 147] on span "Malgré nos relances, nous constatons que la factures suivantes restent toujours…" at bounding box center [624, 149] width 254 height 6
click at [656, 149] on span "Malgré nos relances, nous constatons que la facture suivantes restent toujours …" at bounding box center [622, 149] width 251 height 6
click at [672, 147] on span "Malgré nos relances, nous constatons que la facture suivante restent toujours i…" at bounding box center [621, 149] width 249 height 6
click at [718, 149] on span "Malgré nos relances, nous constatons que la facture suivante reste toujours imp…" at bounding box center [618, 149] width 243 height 6
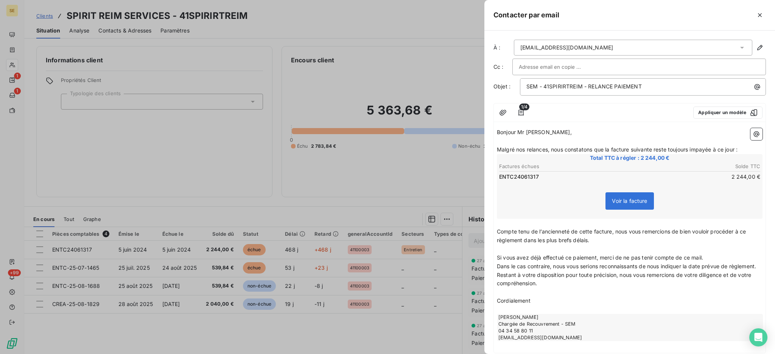
click at [743, 149] on p "Malgré nos relances, nous constatons que la facture suivante reste toujours imp…" at bounding box center [630, 150] width 266 height 9
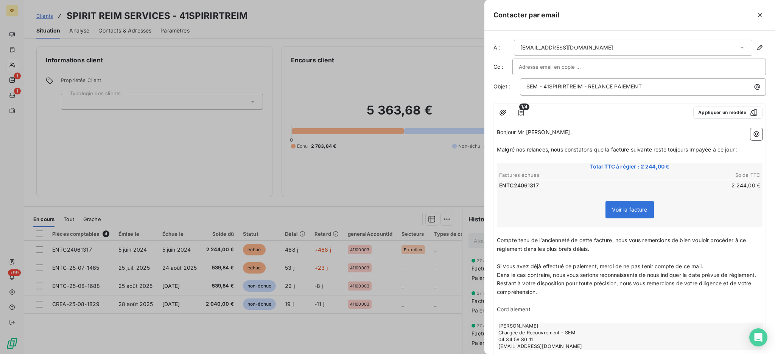
click at [531, 280] on p "Dans le cas contraire, nous vous serions reconnaissants de nous indiquer la dat…" at bounding box center [630, 275] width 266 height 9
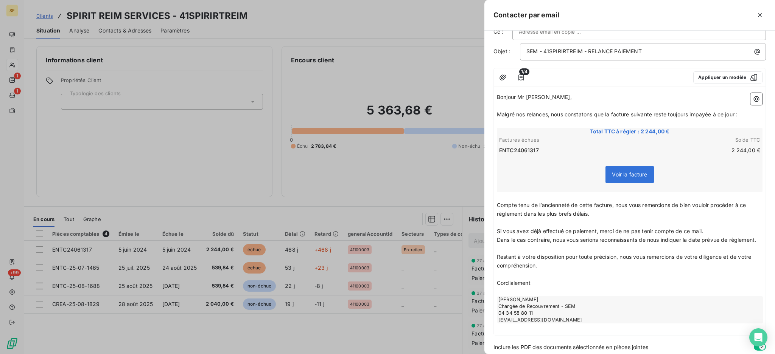
scroll to position [70, 0]
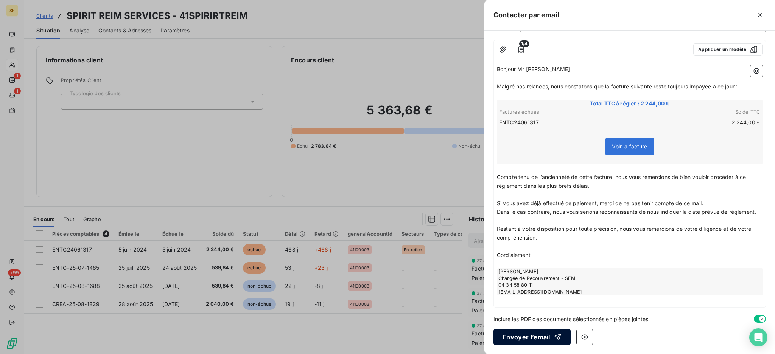
click at [534, 333] on button "Envoyer l’email" at bounding box center [531, 337] width 77 height 16
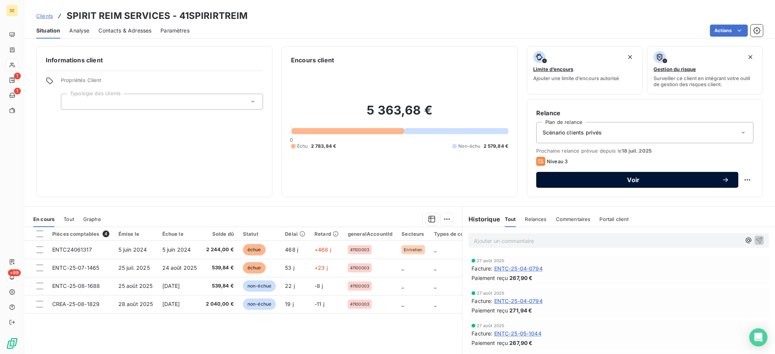
click at [583, 178] on span "Voir" at bounding box center [633, 180] width 176 height 6
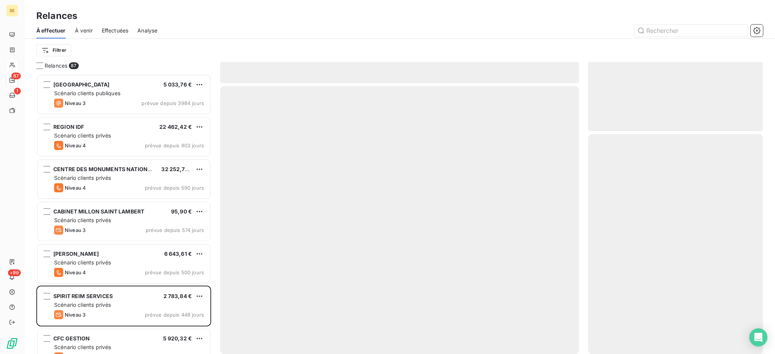
scroll to position [273, 167]
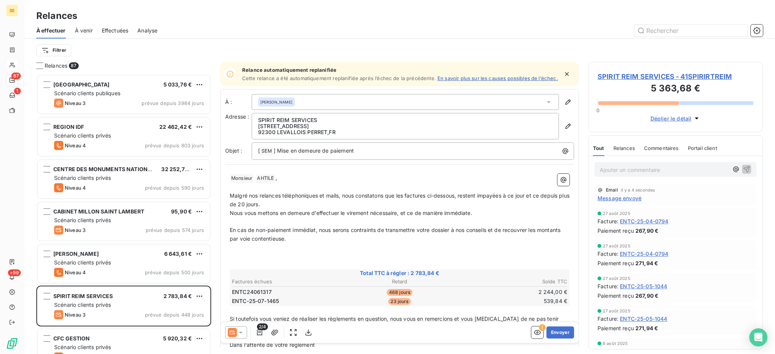
click at [242, 333] on icon at bounding box center [241, 333] width 8 height 8
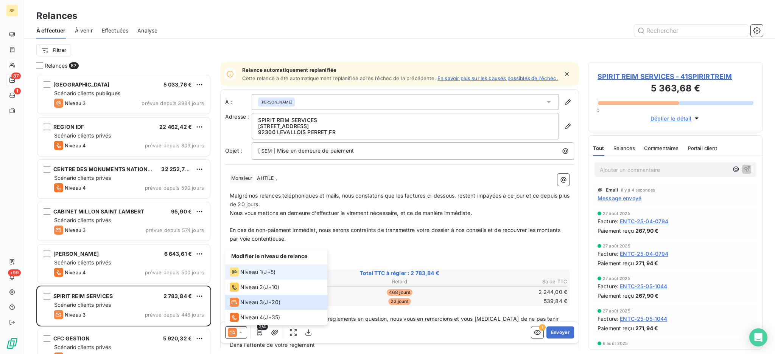
click at [248, 274] on span "Niveau 1" at bounding box center [251, 273] width 22 height 8
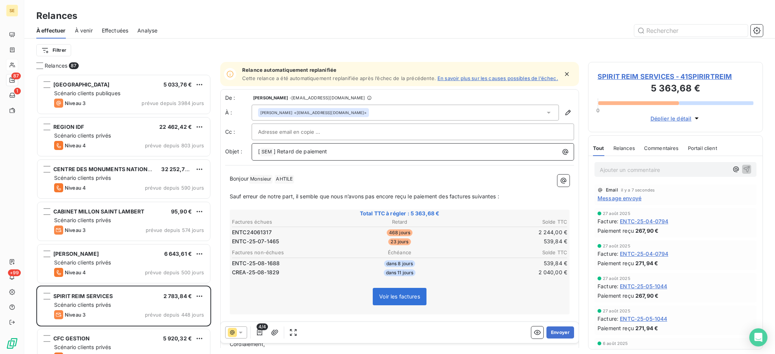
drag, startPoint x: 331, startPoint y: 150, endPoint x: 335, endPoint y: 151, distance: 4.3
click at [331, 150] on div "[ SEM ﻿ ] Retard de paiement" at bounding box center [412, 151] width 317 height 11
click at [256, 332] on icon "button" at bounding box center [260, 333] width 8 height 8
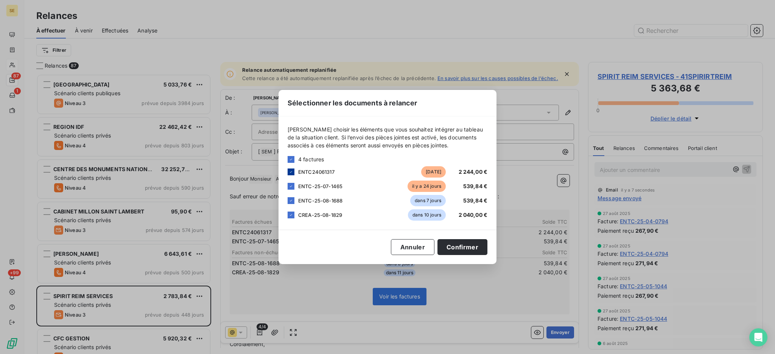
click at [292, 172] on icon at bounding box center [291, 172] width 5 height 5
click at [292, 199] on icon at bounding box center [291, 201] width 5 height 5
click at [289, 214] on icon at bounding box center [291, 215] width 5 height 5
click at [471, 246] on button "Confirmer" at bounding box center [462, 247] width 50 height 16
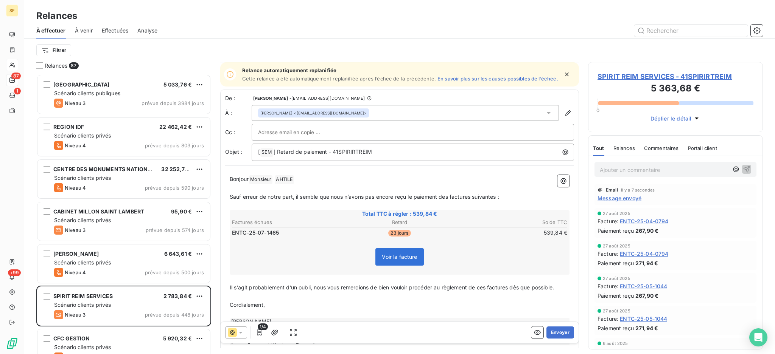
scroll to position [40, 0]
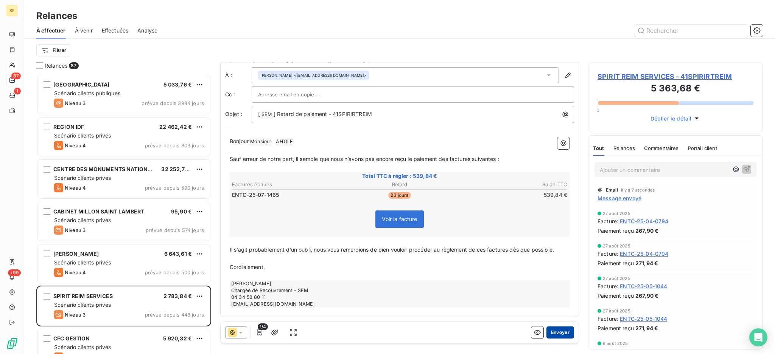
click at [546, 333] on button "Envoyer" at bounding box center [560, 333] width 28 height 12
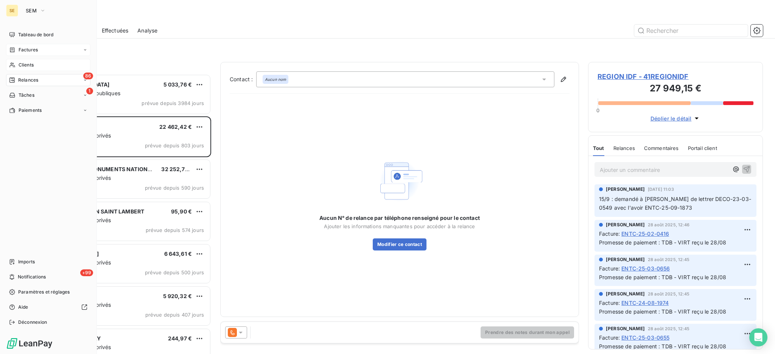
click at [25, 52] on span "Factures" at bounding box center [28, 50] width 19 height 7
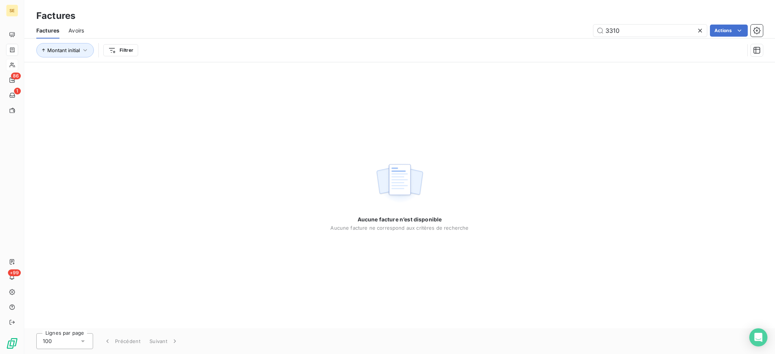
drag, startPoint x: 622, startPoint y: 27, endPoint x: 572, endPoint y: 26, distance: 49.9
click at [572, 26] on div "3310 Actions" at bounding box center [428, 31] width 670 height 12
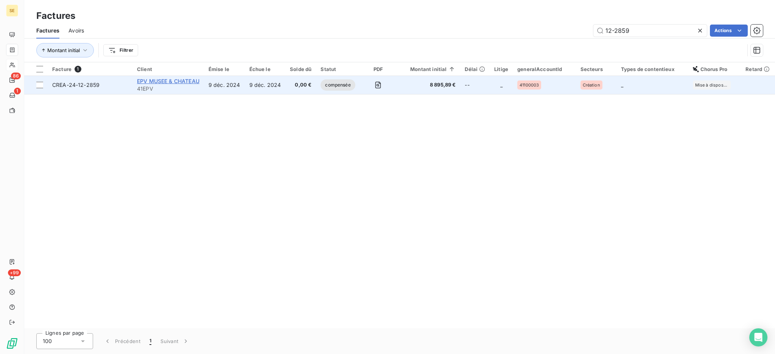
type input "12-2859"
click at [177, 81] on span "EPV MUSEE & CHATEAU" at bounding box center [168, 81] width 62 height 6
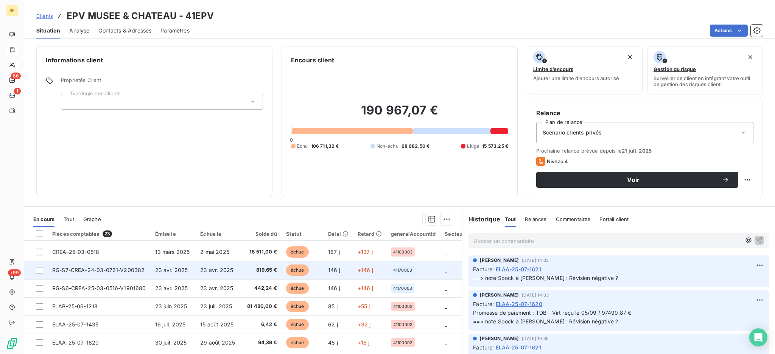
scroll to position [288, 0]
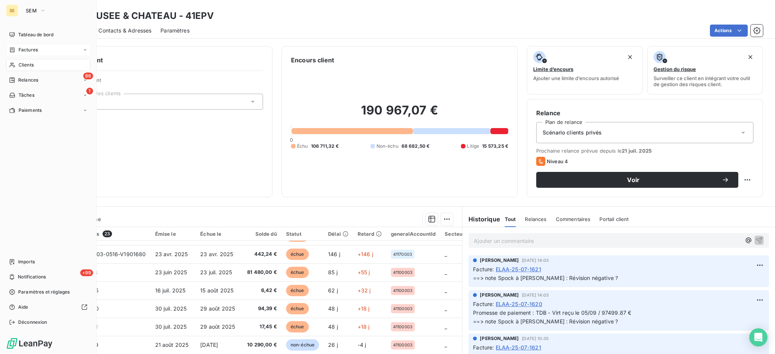
click at [25, 63] on span "Clients" at bounding box center [26, 65] width 15 height 7
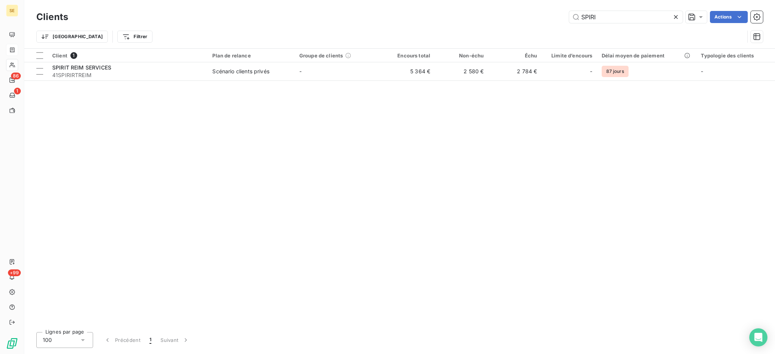
drag, startPoint x: 608, startPoint y: 22, endPoint x: 547, endPoint y: 5, distance: 63.0
click at [549, 5] on div "Clients SPIRI Actions Trier Filtrer" at bounding box center [399, 24] width 751 height 48
type input "MAVILLE"
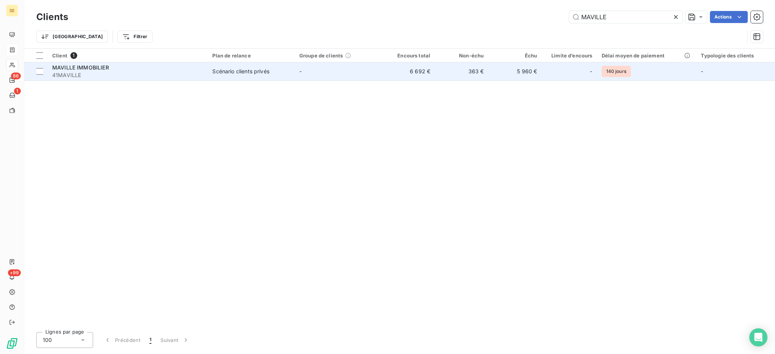
click at [207, 69] on td "MAVILLE IMMOBILIER 41MAVILLE" at bounding box center [128, 71] width 160 height 18
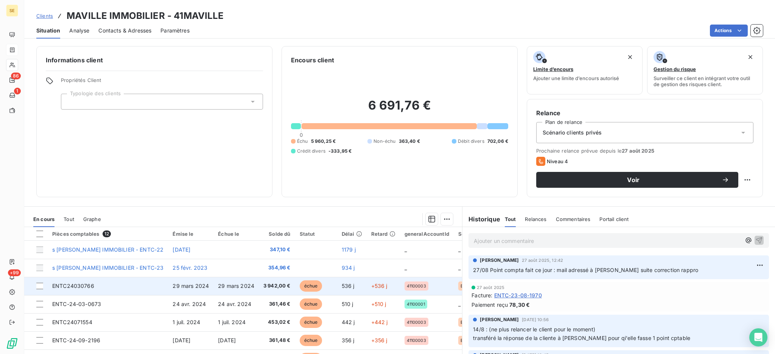
click at [259, 286] on td "3 942,00 €" at bounding box center [277, 286] width 36 height 18
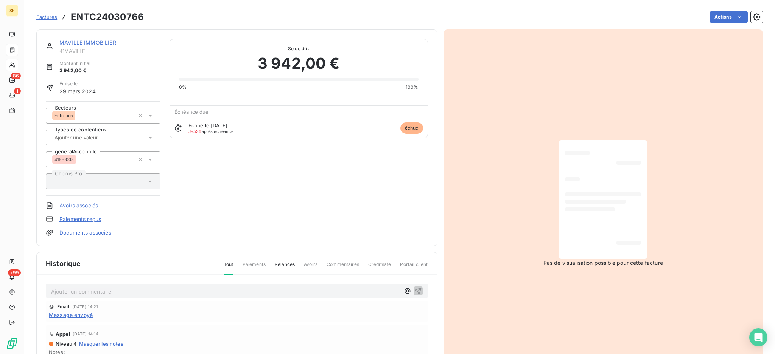
click at [82, 314] on span "Message envoyé" at bounding box center [71, 315] width 44 height 8
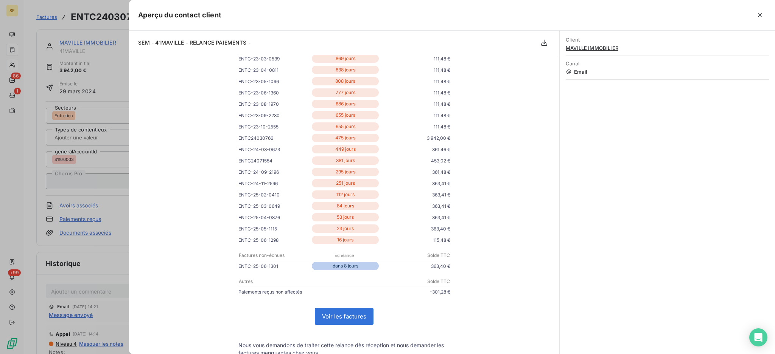
scroll to position [151, 0]
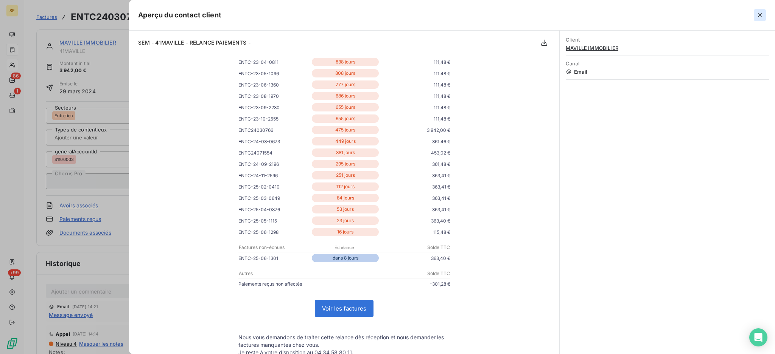
click at [759, 14] on icon "button" at bounding box center [760, 15] width 8 height 8
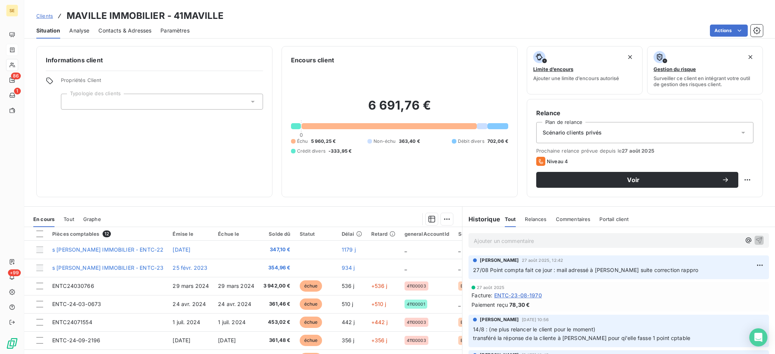
scroll to position [50, 0]
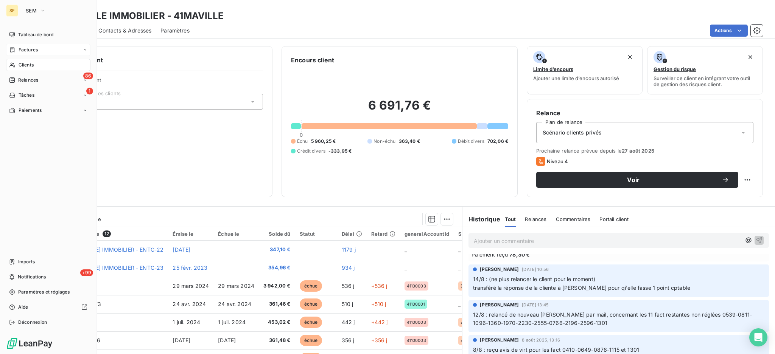
drag, startPoint x: 22, startPoint y: 68, endPoint x: 65, endPoint y: 58, distance: 44.7
click at [22, 68] on span "Clients" at bounding box center [26, 65] width 15 height 7
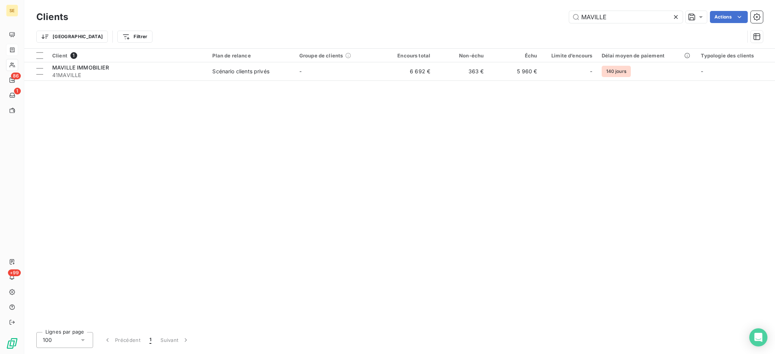
drag, startPoint x: 576, startPoint y: 8, endPoint x: 547, endPoint y: 5, distance: 29.2
click at [547, 5] on div "Clients MAVILLE Actions Trier Filtrer" at bounding box center [399, 24] width 751 height 48
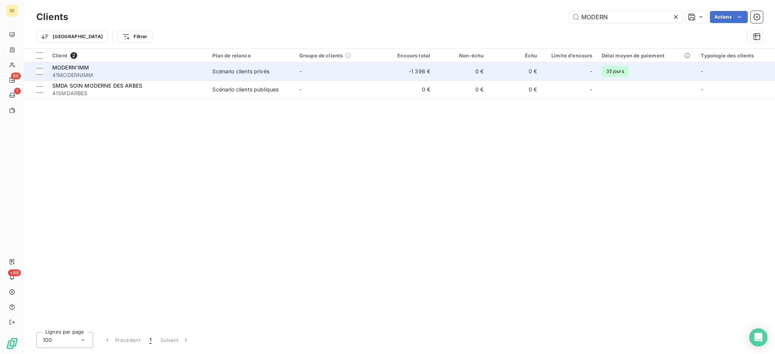
type input "MODERN"
click at [248, 68] on div "Scénario clients privés" at bounding box center [240, 72] width 57 height 8
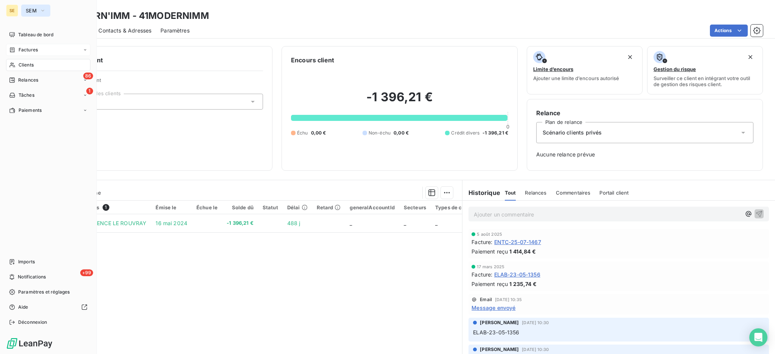
click at [31, 6] on button "SEM" at bounding box center [35, 11] width 29 height 12
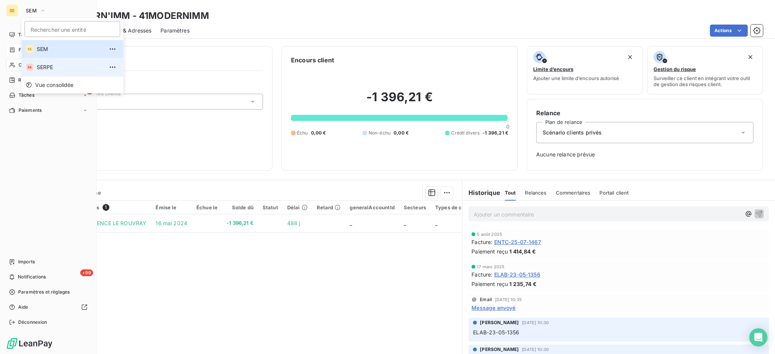
click at [50, 66] on span "SERPE" at bounding box center [70, 68] width 67 height 8
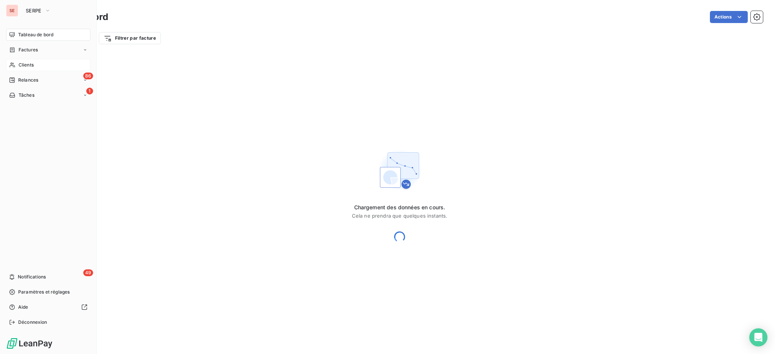
click at [32, 66] on span "Clients" at bounding box center [26, 65] width 15 height 7
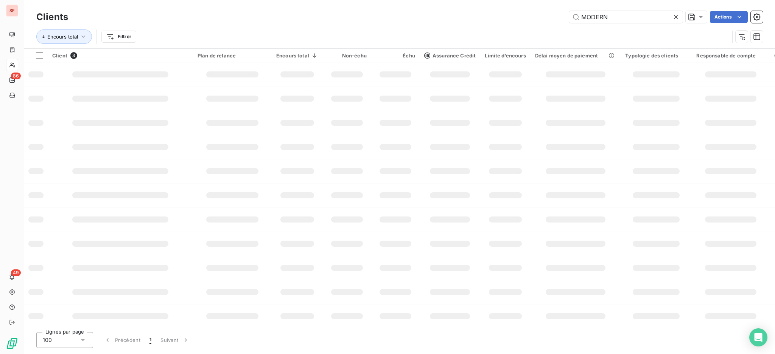
drag, startPoint x: 626, startPoint y: 22, endPoint x: 542, endPoint y: 20, distance: 84.4
click at [545, 20] on div "MODERN Actions" at bounding box center [419, 17] width 685 height 12
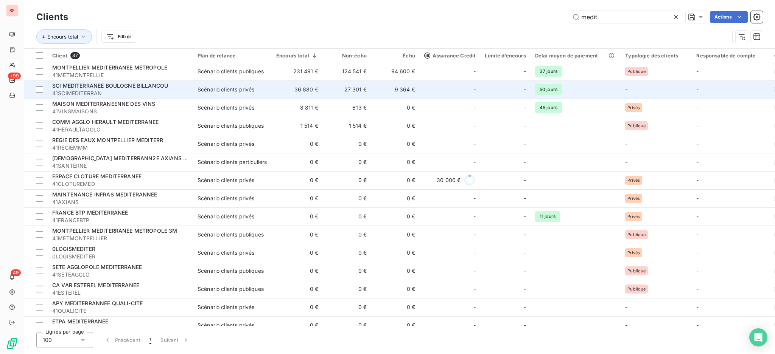
type input "medit"
click at [90, 91] on span "41SCIMEDITERRAN" at bounding box center [120, 94] width 136 height 8
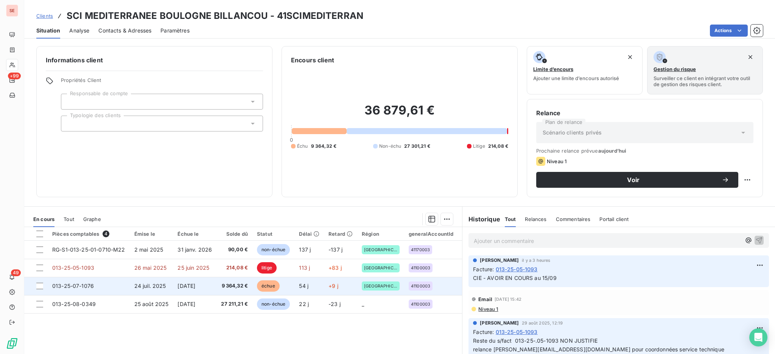
click at [130, 290] on td "24 juil. 2025" at bounding box center [152, 286] width 44 height 18
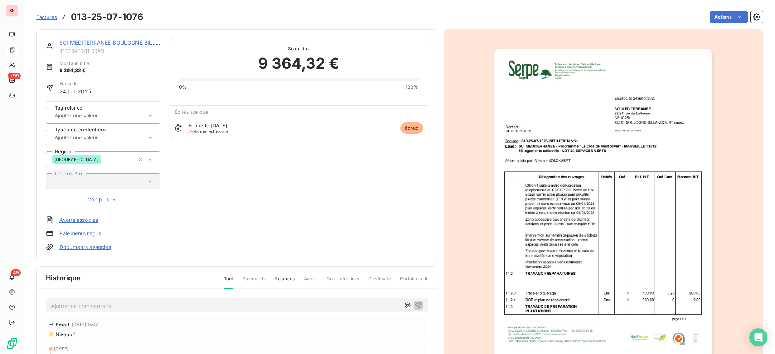
click at [98, 250] on link "Documents associés" at bounding box center [85, 248] width 52 height 8
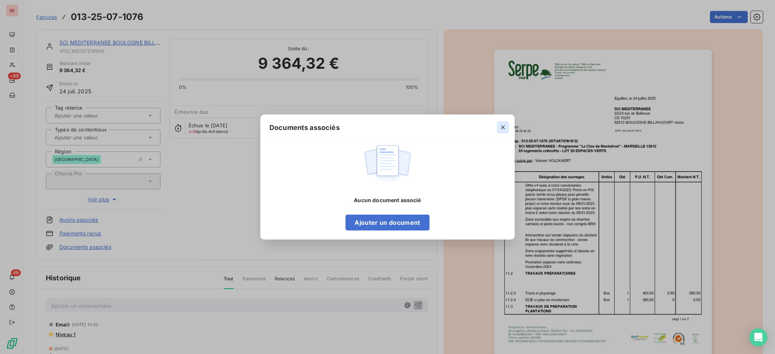
click at [504, 127] on icon "button" at bounding box center [503, 128] width 8 height 8
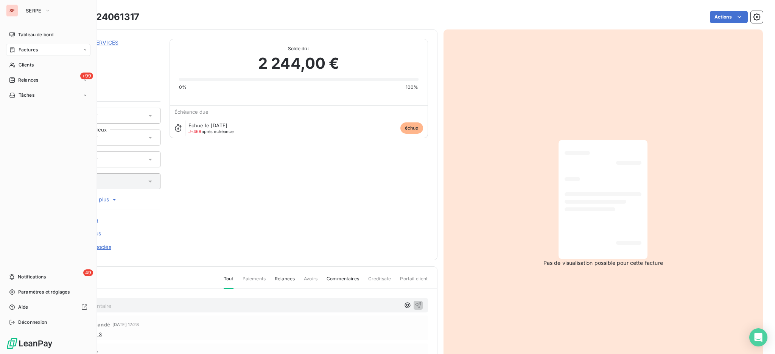
click at [29, 48] on span "Factures" at bounding box center [28, 50] width 19 height 7
click at [30, 53] on span "Factures" at bounding box center [28, 50] width 19 height 7
click at [30, 66] on span "Factures" at bounding box center [27, 65] width 19 height 7
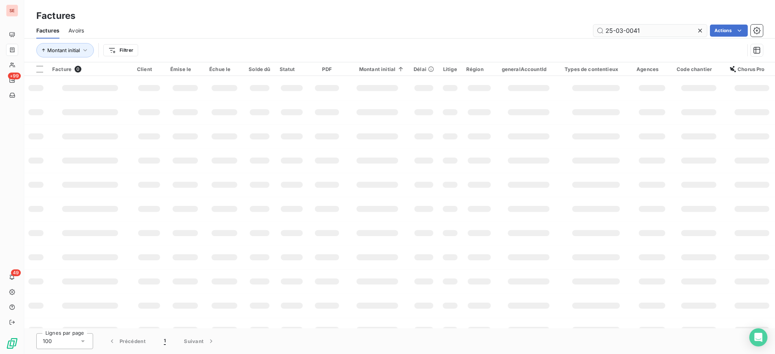
drag, startPoint x: 650, startPoint y: 30, endPoint x: 602, endPoint y: 26, distance: 47.4
click at [602, 26] on input "25-03-0041" at bounding box center [649, 31] width 113 height 12
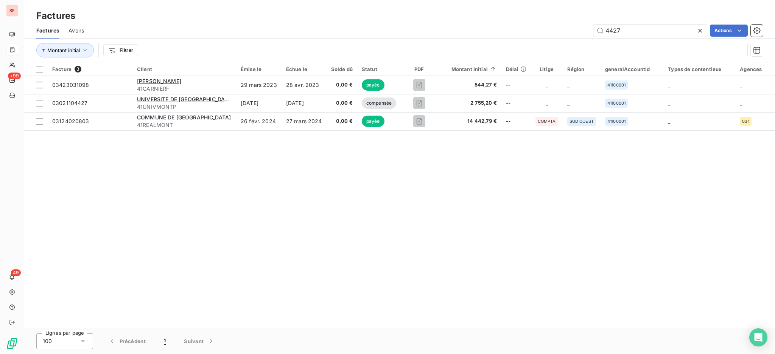
type input "4427"
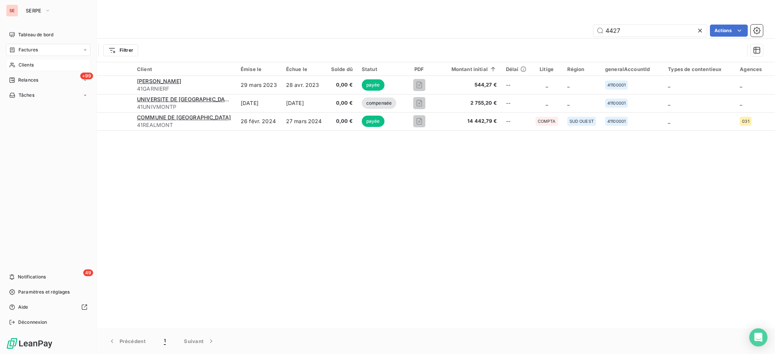
drag, startPoint x: 21, startPoint y: 62, endPoint x: 39, endPoint y: 60, distance: 17.9
click at [21, 62] on span "Clients" at bounding box center [26, 65] width 15 height 7
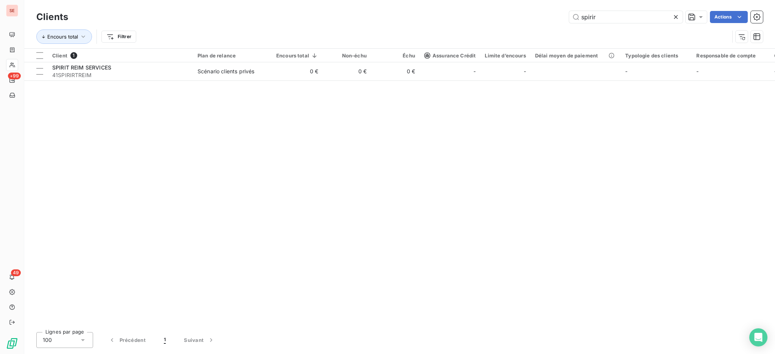
drag, startPoint x: 600, startPoint y: 18, endPoint x: 519, endPoint y: 9, distance: 82.2
click at [519, 9] on div "Clients spirir Actions" at bounding box center [399, 17] width 726 height 16
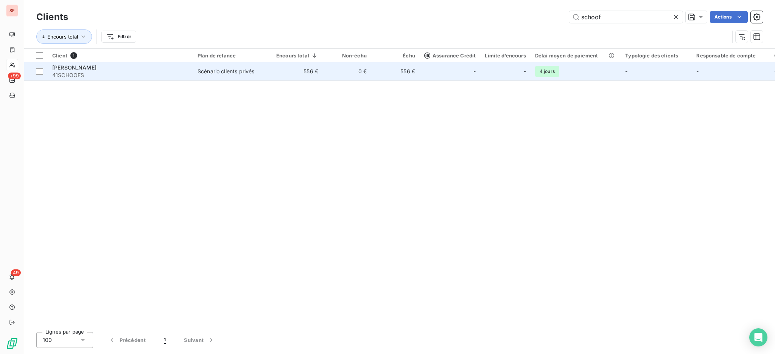
type input "schoof"
click at [183, 76] on span "41SCHOOFS" at bounding box center [120, 75] width 136 height 8
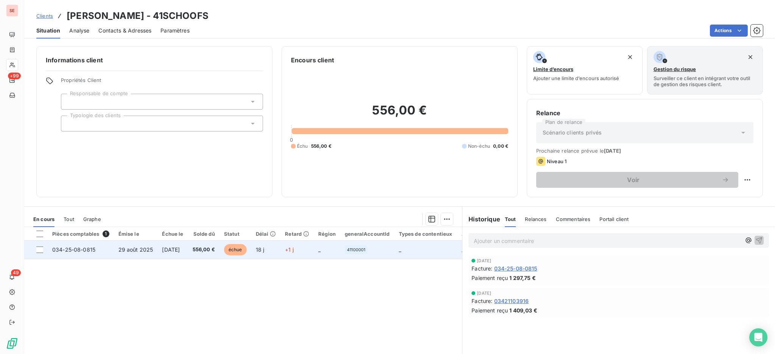
click at [215, 247] on span "556,00 €" at bounding box center [204, 250] width 22 height 8
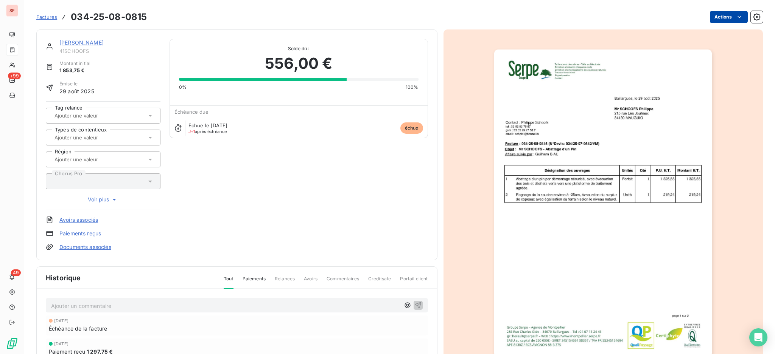
click at [721, 17] on html "SE +99 49 Factures 034-25-08-0815 Actions [PERSON_NAME] 41SCHOOFS Montant initi…" at bounding box center [387, 177] width 775 height 354
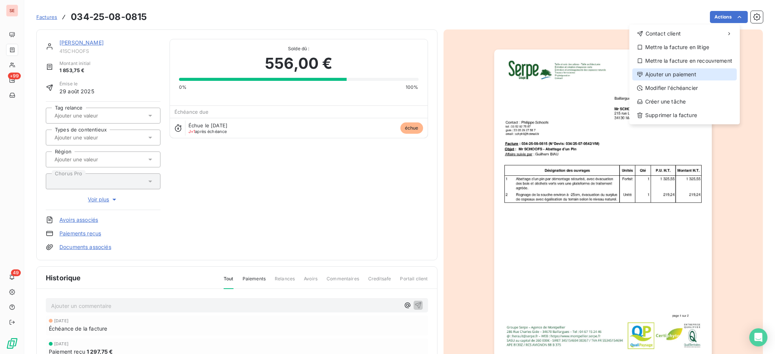
click at [682, 73] on div "Ajouter un paiement" at bounding box center [684, 74] width 104 height 12
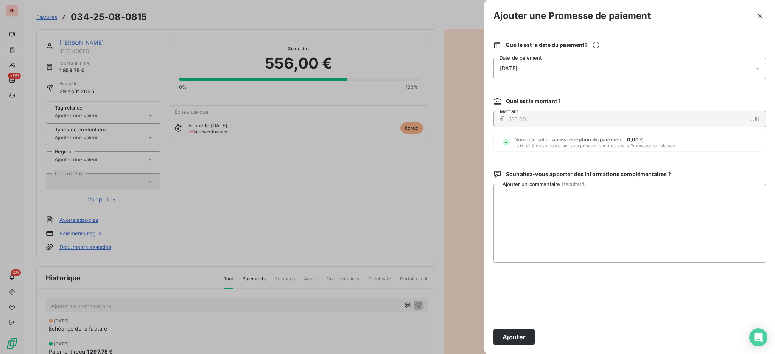
click at [760, 67] on icon at bounding box center [758, 69] width 8 height 8
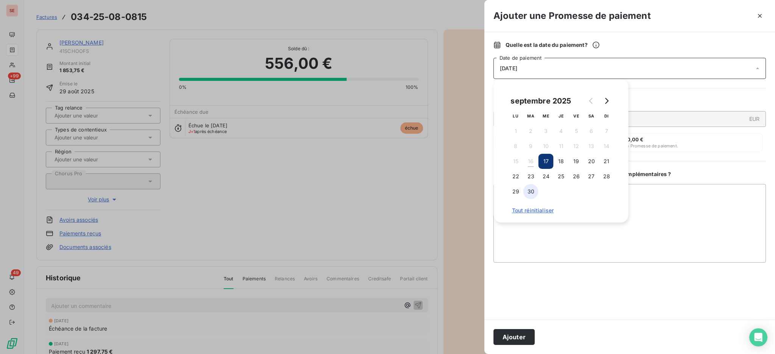
click at [535, 188] on button "30" at bounding box center [530, 191] width 15 height 15
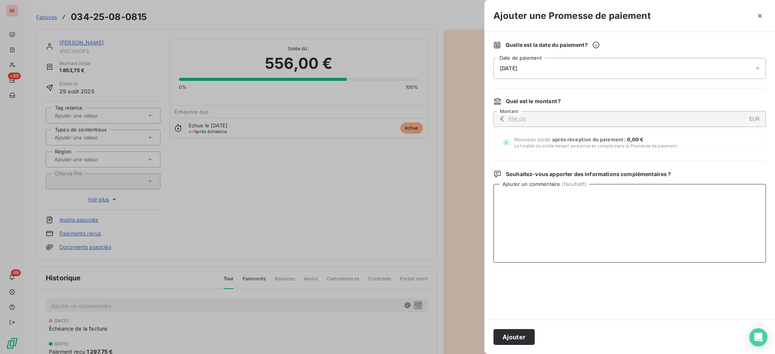
click at [706, 206] on textarea "Ajouter un commentaire ( facultatif )" at bounding box center [629, 223] width 272 height 79
type textarea "chq 7104620 de 556 € - remis à [PERSON_NAME] le 16/09 par O Péchoux"
click at [530, 337] on button "Ajouter" at bounding box center [513, 337] width 41 height 16
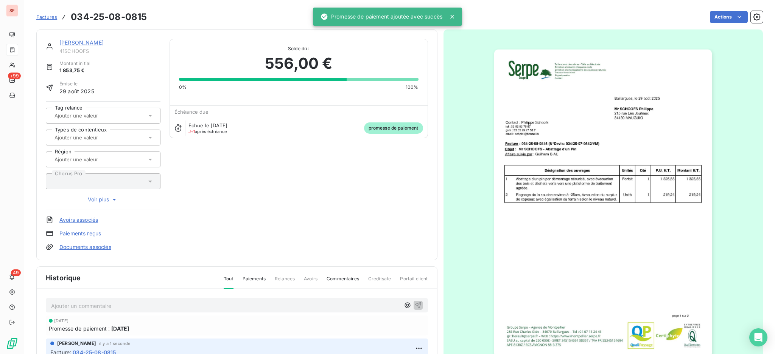
click at [98, 246] on link "Documents associés" at bounding box center [85, 248] width 52 height 8
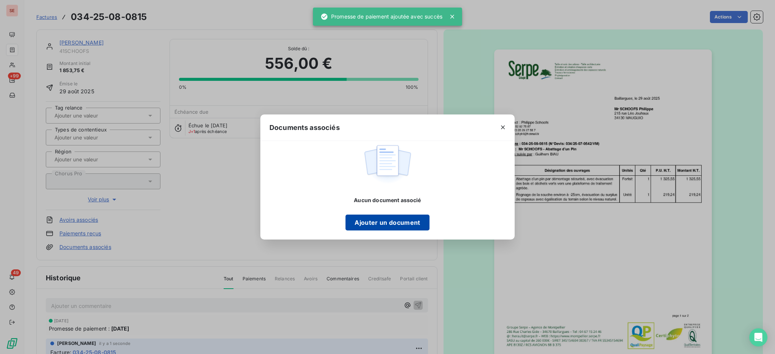
click at [383, 222] on button "Ajouter un document" at bounding box center [387, 223] width 84 height 16
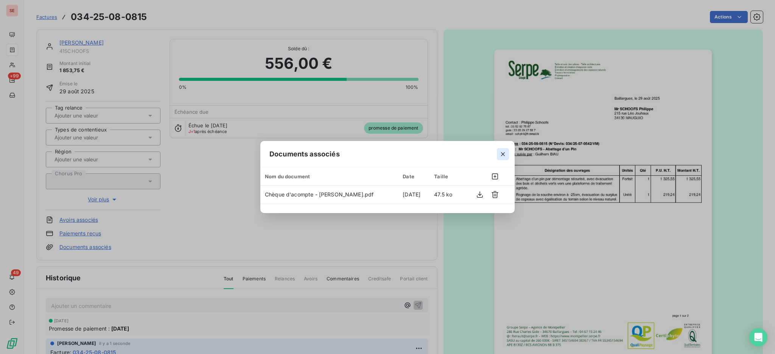
click at [503, 154] on icon "button" at bounding box center [503, 155] width 8 height 8
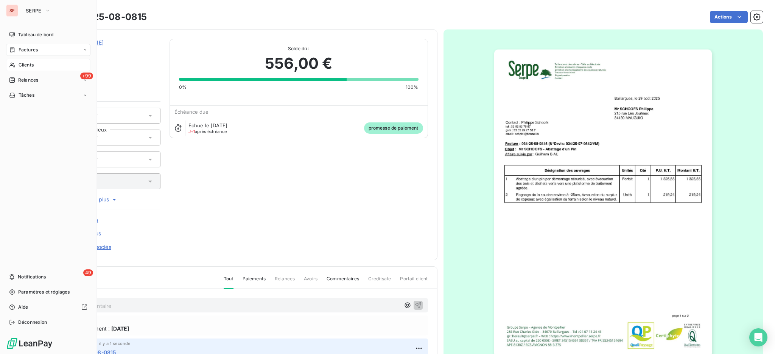
click at [25, 62] on span "Clients" at bounding box center [26, 65] width 15 height 7
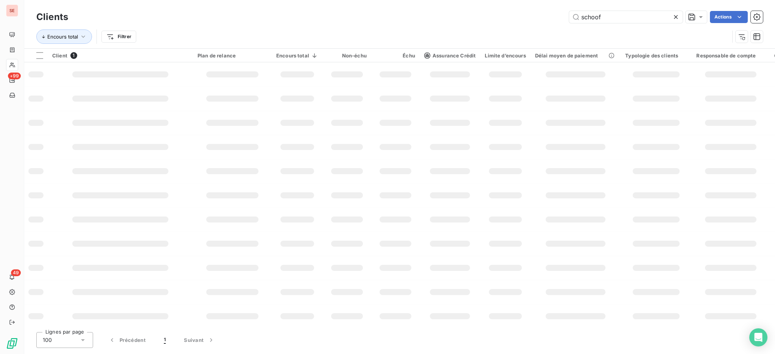
drag, startPoint x: 620, startPoint y: 17, endPoint x: 455, endPoint y: 10, distance: 165.1
click at [483, 13] on div "schoof Actions" at bounding box center [419, 17] width 685 height 12
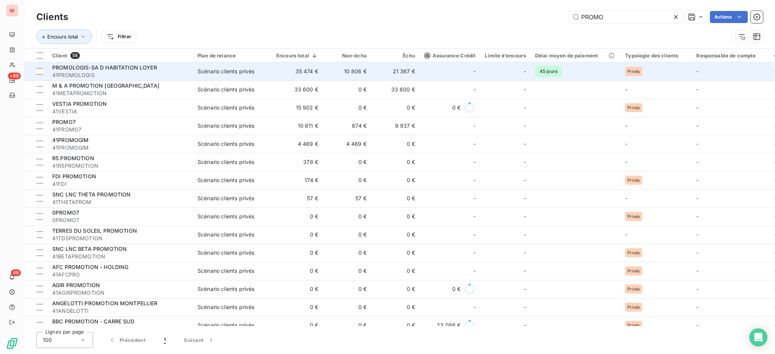
type input "PROMO"
click at [85, 66] on span "PROMOLOGIS-SA D HABITATION LOYER" at bounding box center [104, 67] width 105 height 6
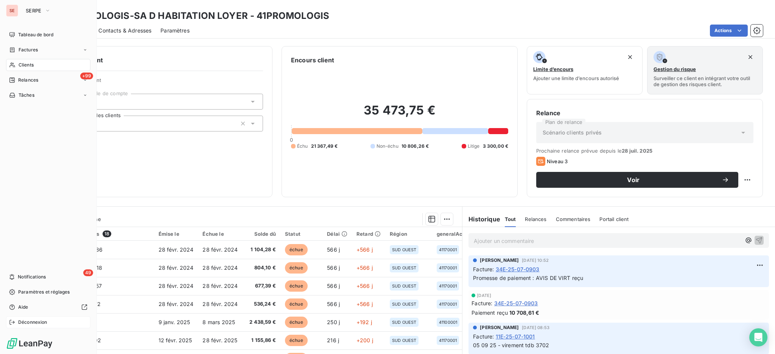
click at [32, 322] on span "Déconnexion" at bounding box center [32, 322] width 29 height 7
